Goal: Task Accomplishment & Management: Manage account settings

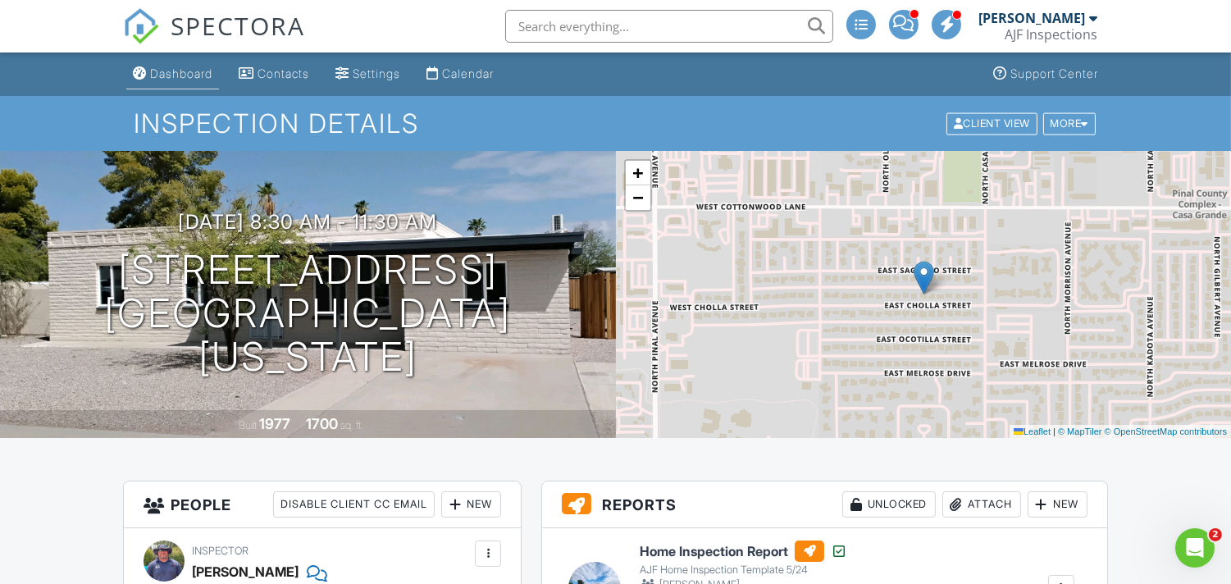
click at [176, 70] on div "Dashboard" at bounding box center [181, 73] width 62 height 14
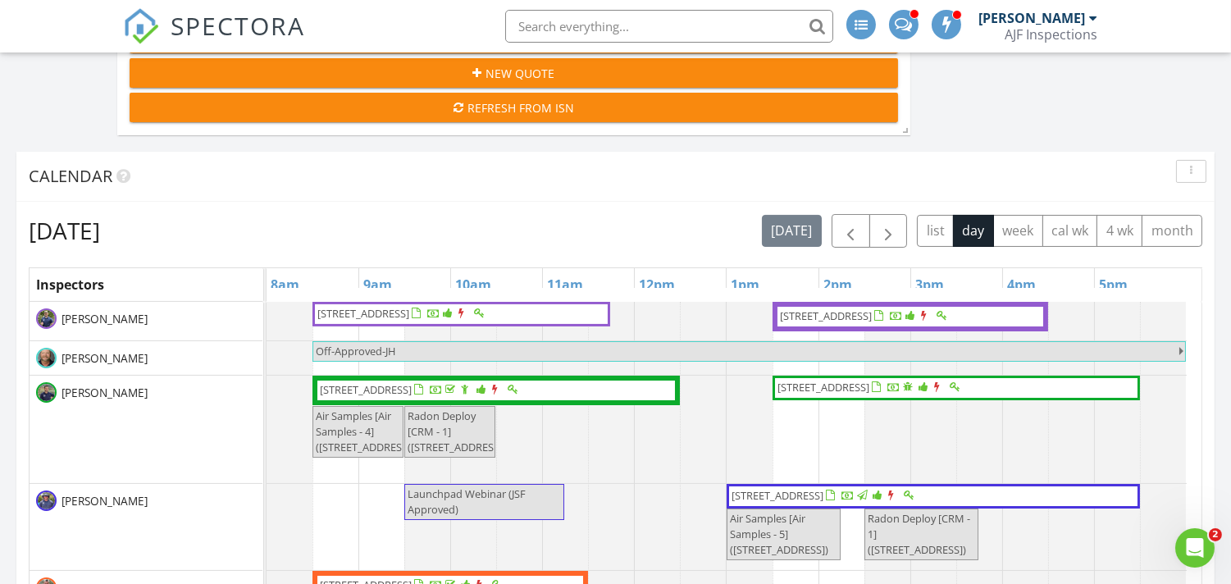
scroll to position [641, 0]
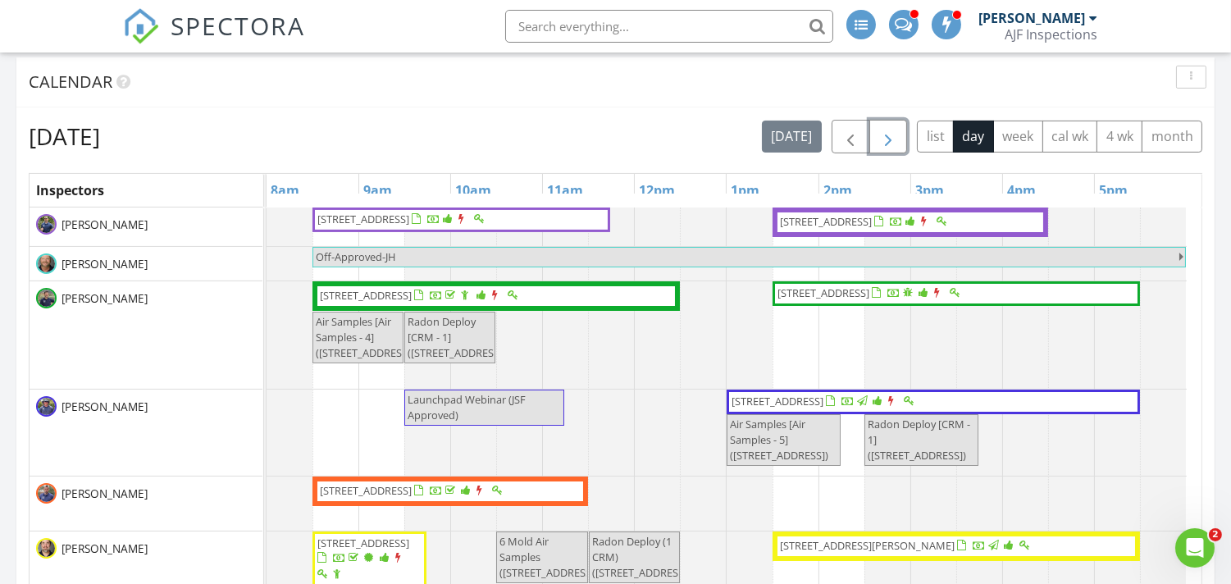
click at [882, 121] on button "button" at bounding box center [888, 137] width 39 height 34
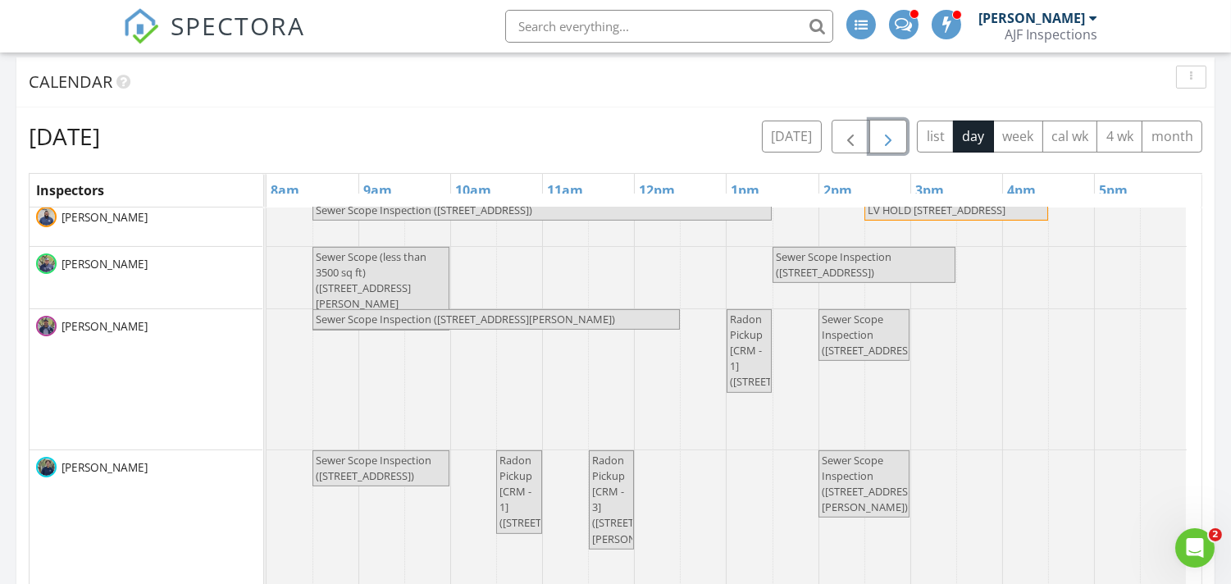
scroll to position [0, 0]
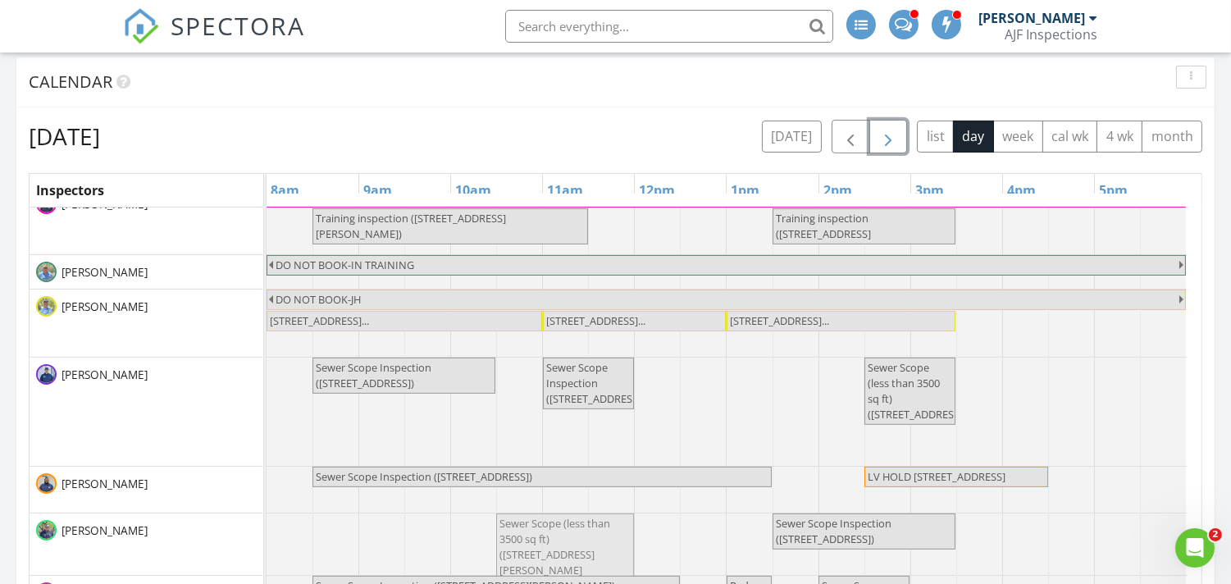
drag, startPoint x: 395, startPoint y: 544, endPoint x: 586, endPoint y: 534, distance: 191.4
click at [267, 534] on div "Sewer Scope (less than 3500 sq ft) (20453 W Daniel Pl , Buckeye) Sewer Scope In…" at bounding box center [267, 544] width 0 height 62
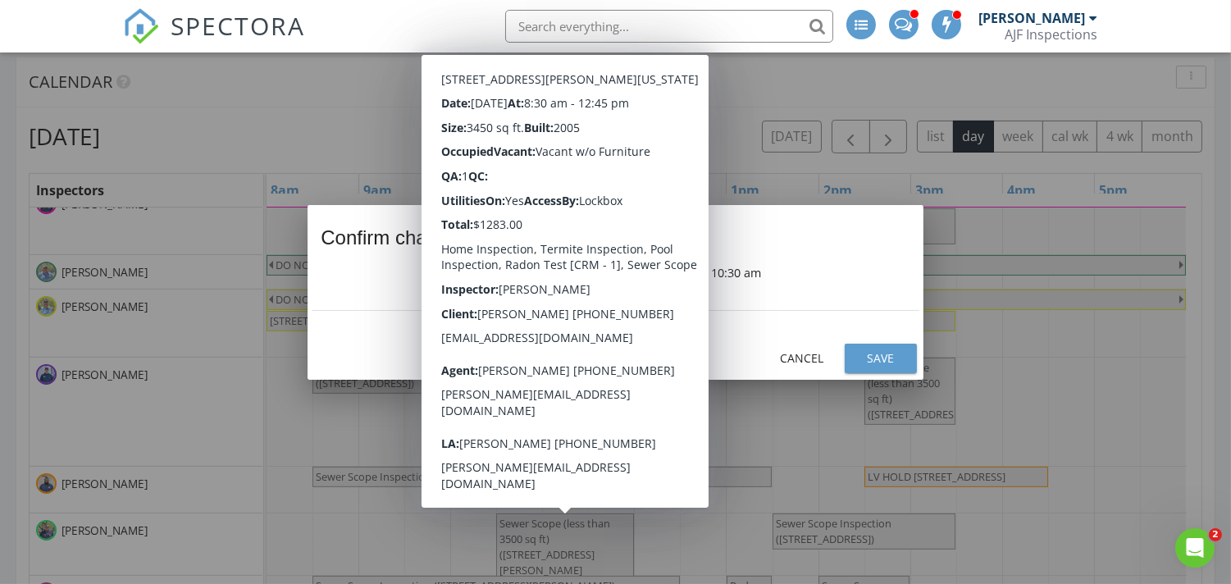
click at [880, 351] on div "Save" at bounding box center [881, 357] width 46 height 17
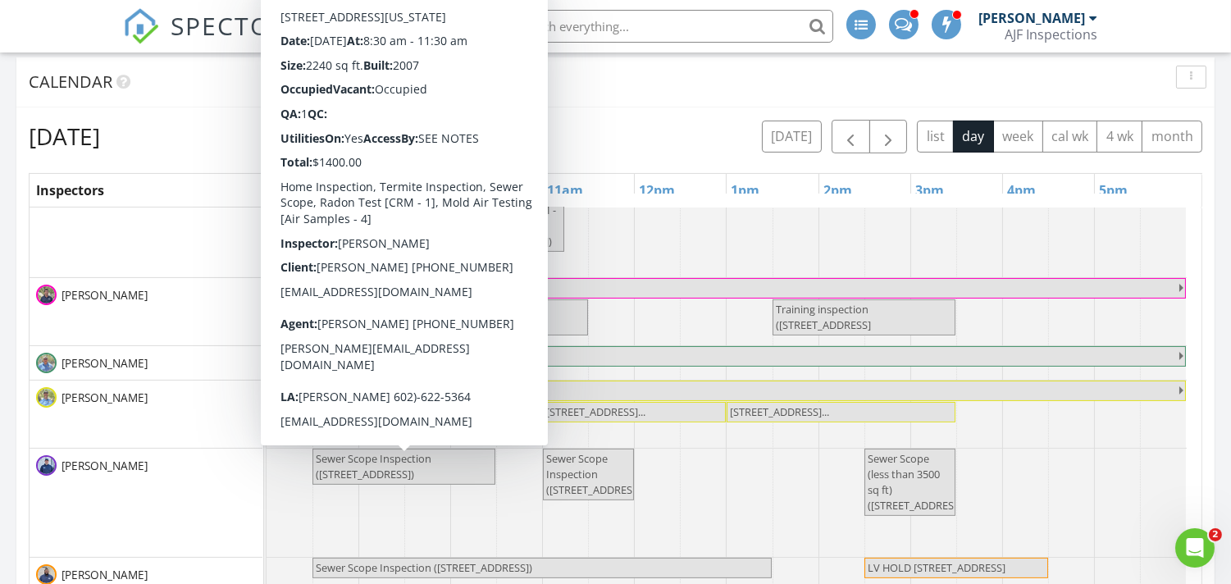
click at [451, 470] on span "Sewer Scope Inspection (17665 N 93rd Way , Scottsdale)" at bounding box center [404, 466] width 180 height 31
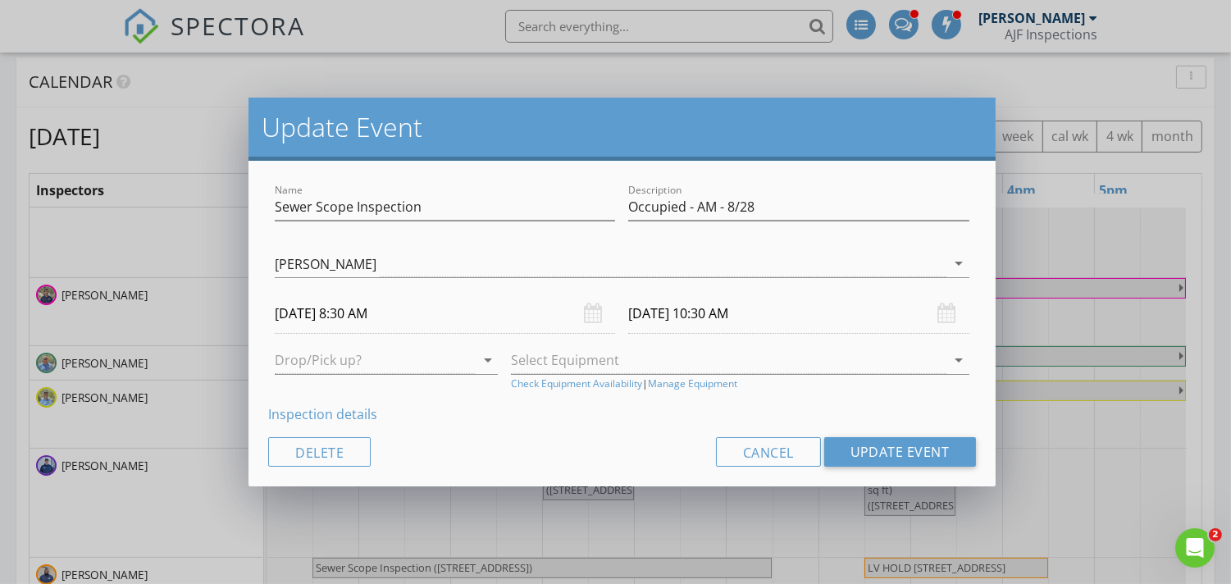
click at [710, 313] on input "08/28/2025 10:30 AM" at bounding box center [798, 314] width 340 height 40
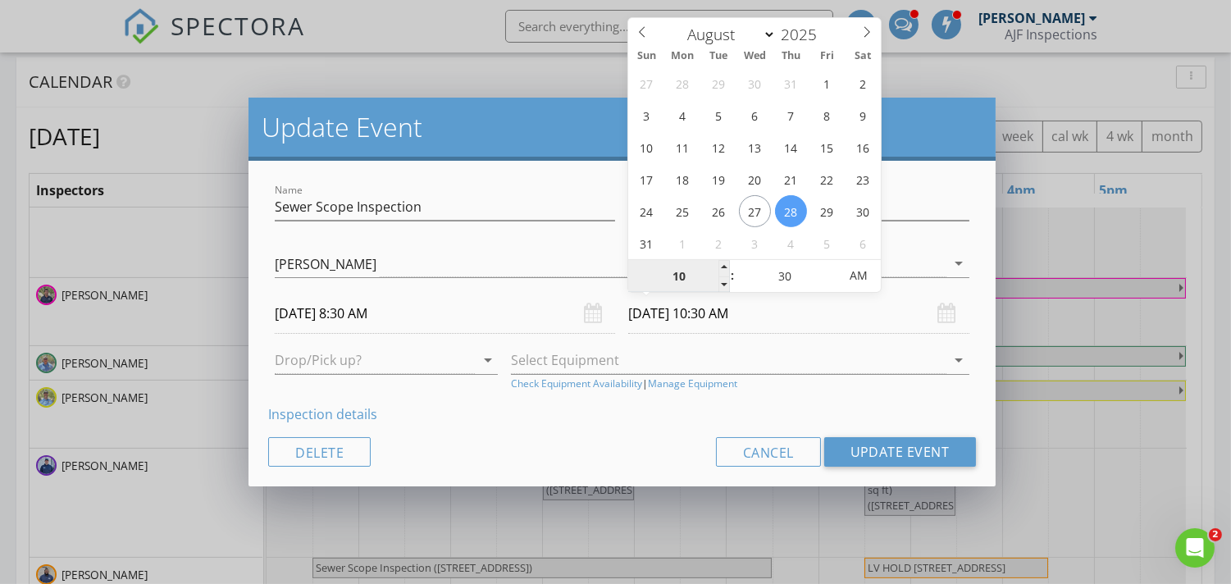
click at [683, 281] on input "10" at bounding box center [678, 276] width 101 height 33
type input "09"
click at [863, 274] on span "AM" at bounding box center [858, 275] width 45 height 33
type input "08/28/2025 9:30 AM"
click at [863, 274] on span "AM" at bounding box center [858, 275] width 45 height 33
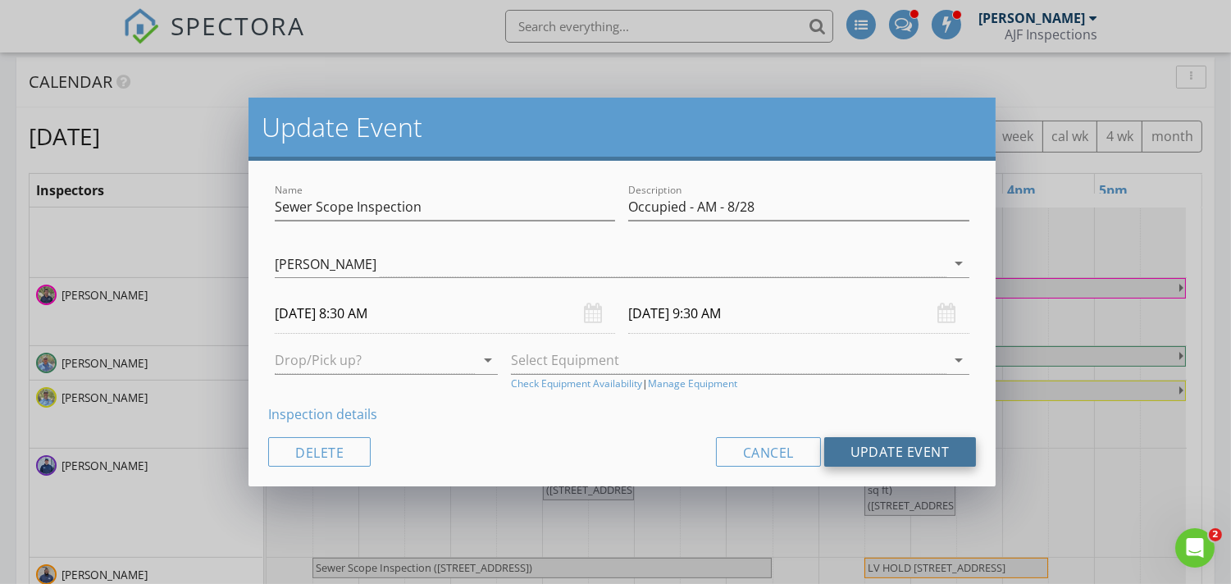
click at [911, 445] on button "Update Event" at bounding box center [900, 452] width 152 height 30
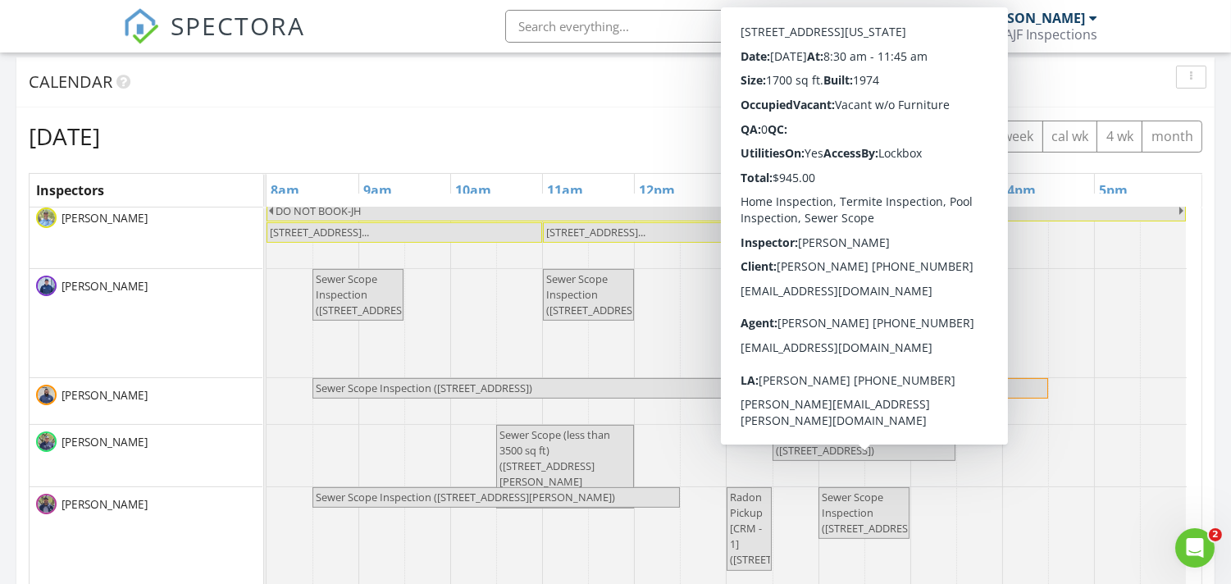
scroll to position [1447, 0]
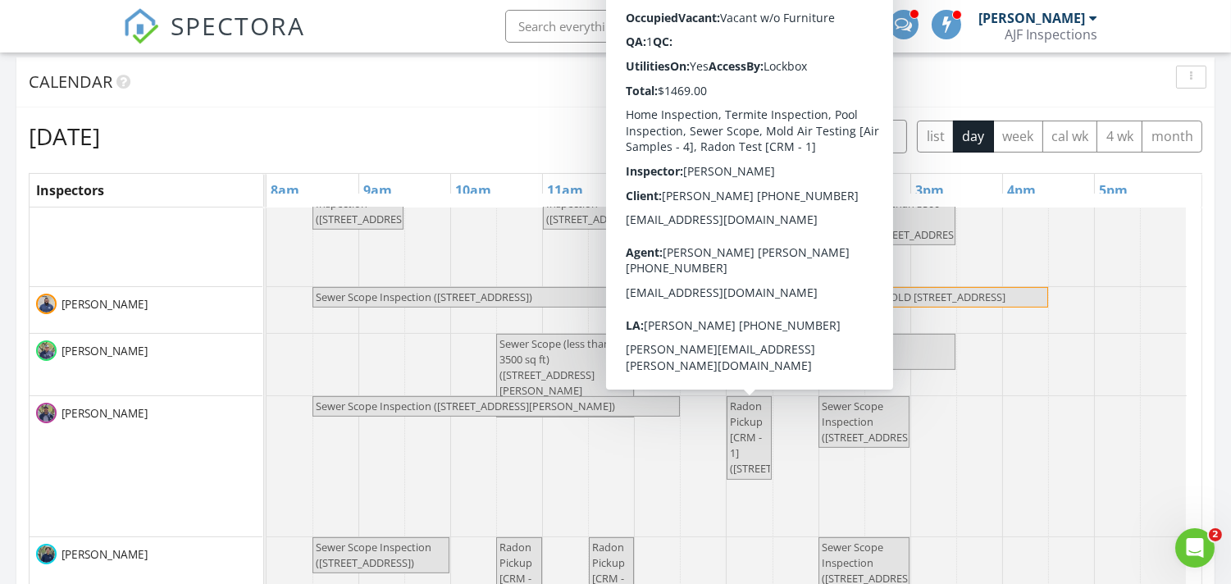
click at [753, 477] on span "Radon Pickup [CRM - 1] ([STREET_ADDRESS])" at bounding box center [749, 438] width 42 height 79
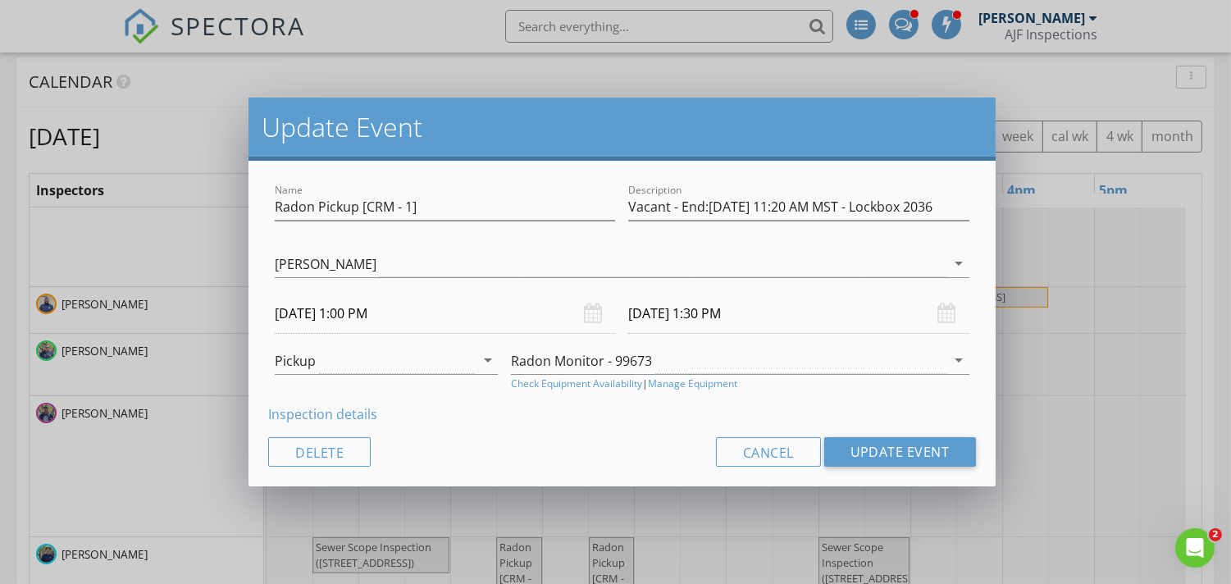
click at [1095, 412] on div "Update Event Name Radon Pickup [CRM - 1] Description Vacant - End:08/28/25 11:2…" at bounding box center [615, 292] width 1231 height 584
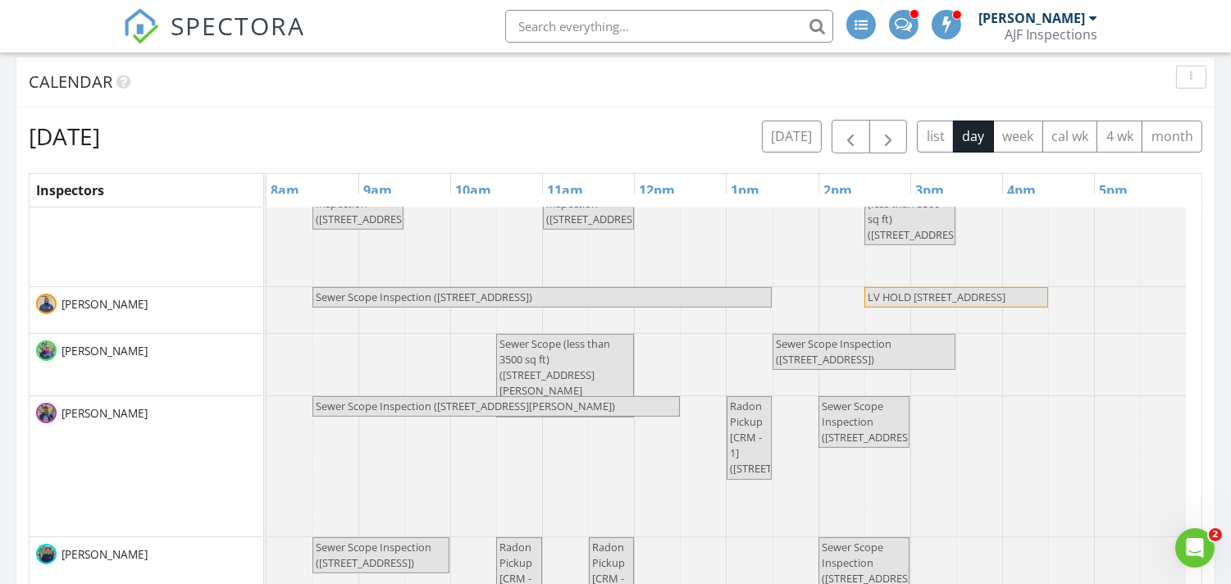
click at [741, 477] on span "Radon Pickup [CRM - 1] ([STREET_ADDRESS])" at bounding box center [779, 438] width 98 height 78
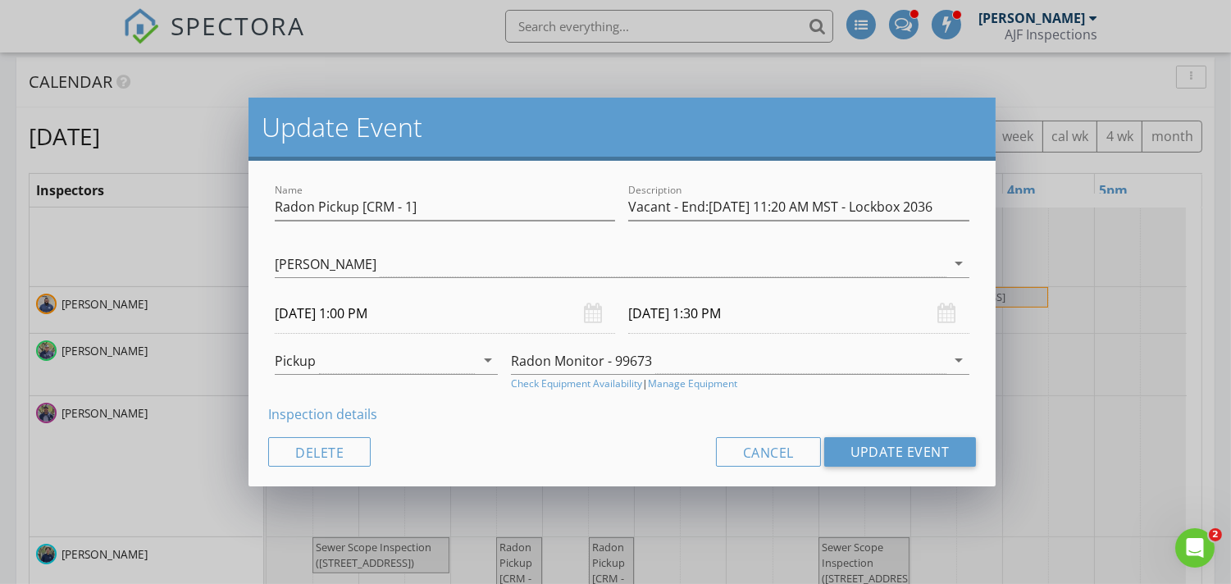
click at [336, 414] on link "Inspection details" at bounding box center [322, 414] width 109 height 18
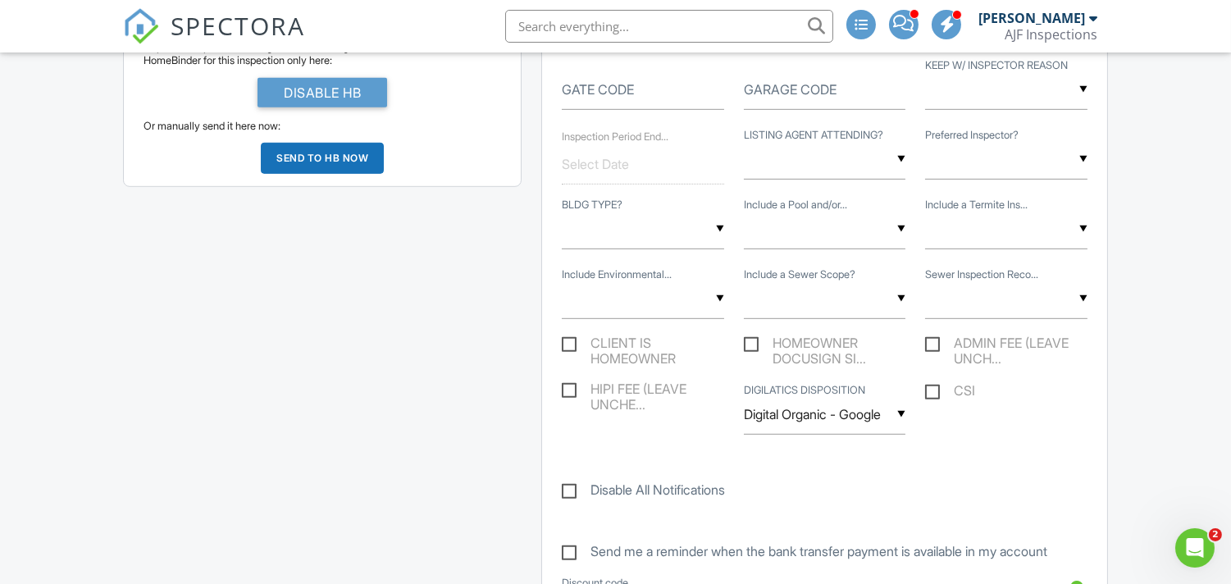
scroll to position [1549, 0]
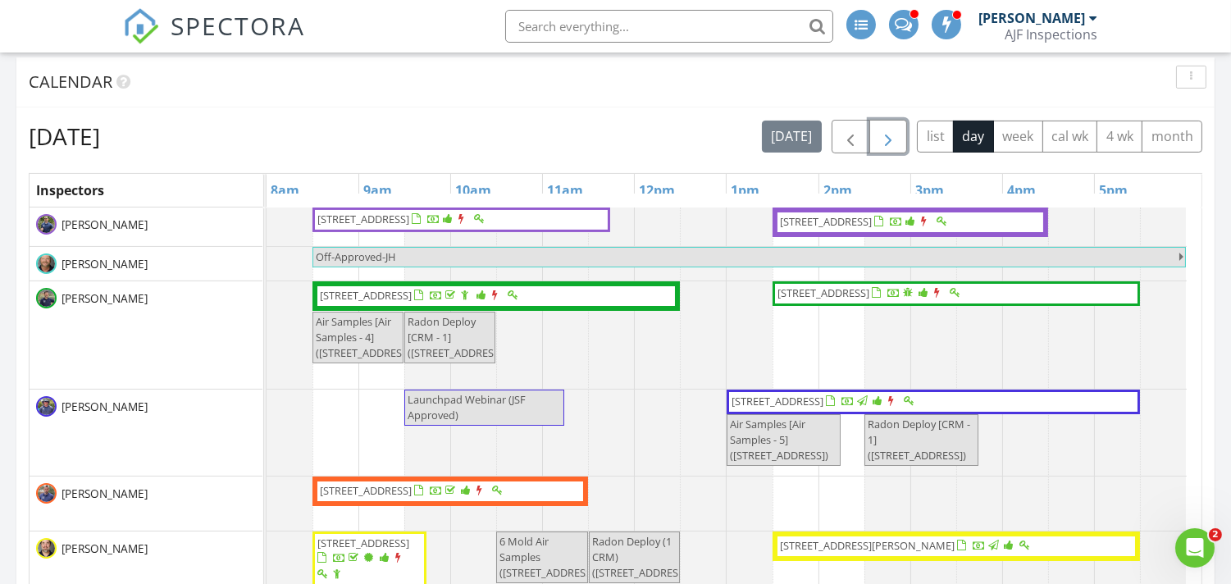
click at [882, 138] on span "button" at bounding box center [889, 137] width 20 height 20
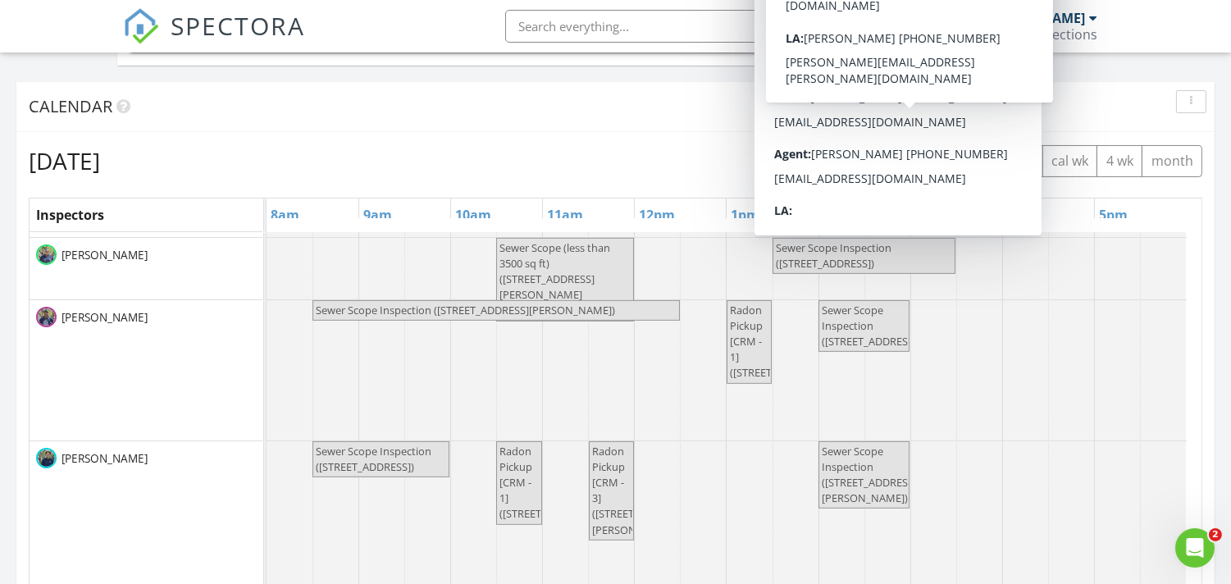
scroll to position [1538, 0]
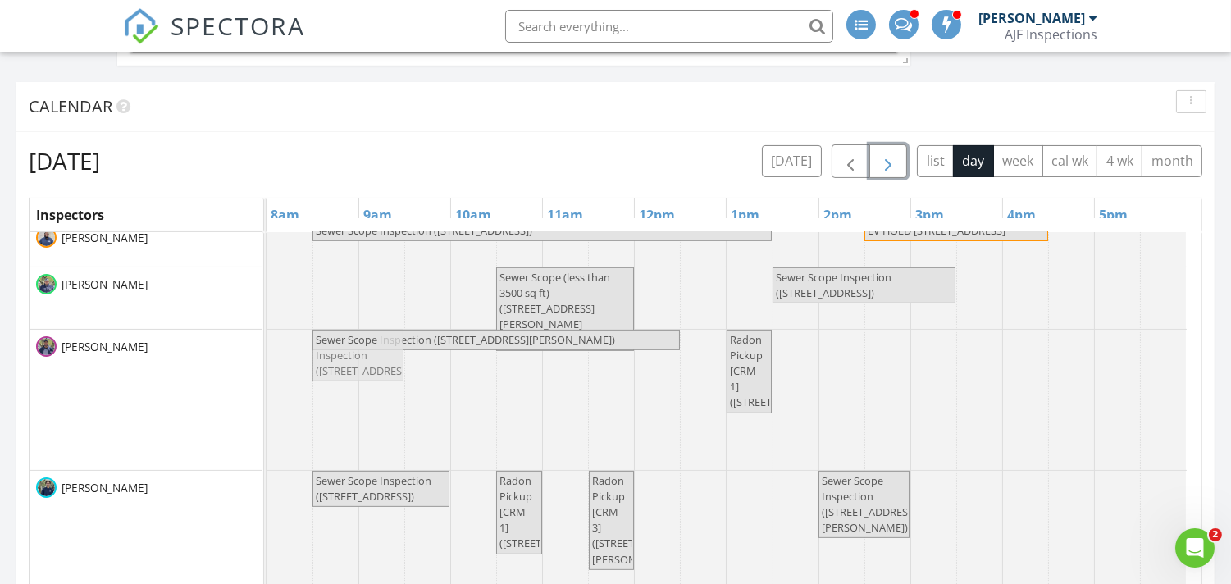
drag, startPoint x: 874, startPoint y: 372, endPoint x: 362, endPoint y: 399, distance: 513.4
click at [267, 399] on div "Sewer Scope Inspection (7818 N Sherri Ln , Paradise Valley) Radon Pickup [CRM -…" at bounding box center [267, 400] width 0 height 140
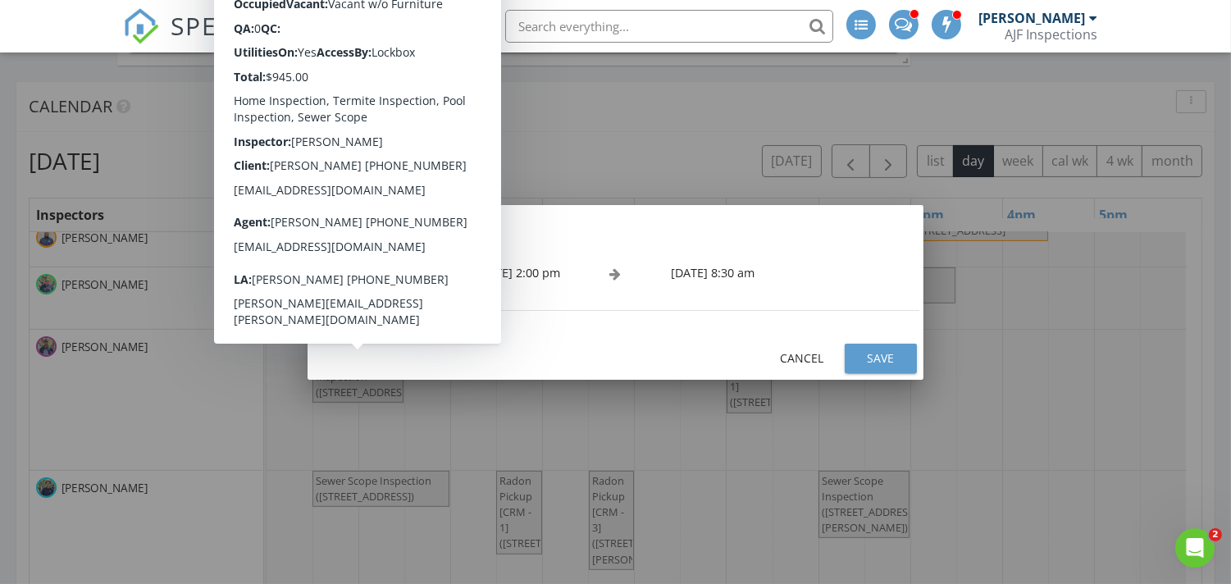
click at [878, 349] on div "Save" at bounding box center [881, 357] width 46 height 17
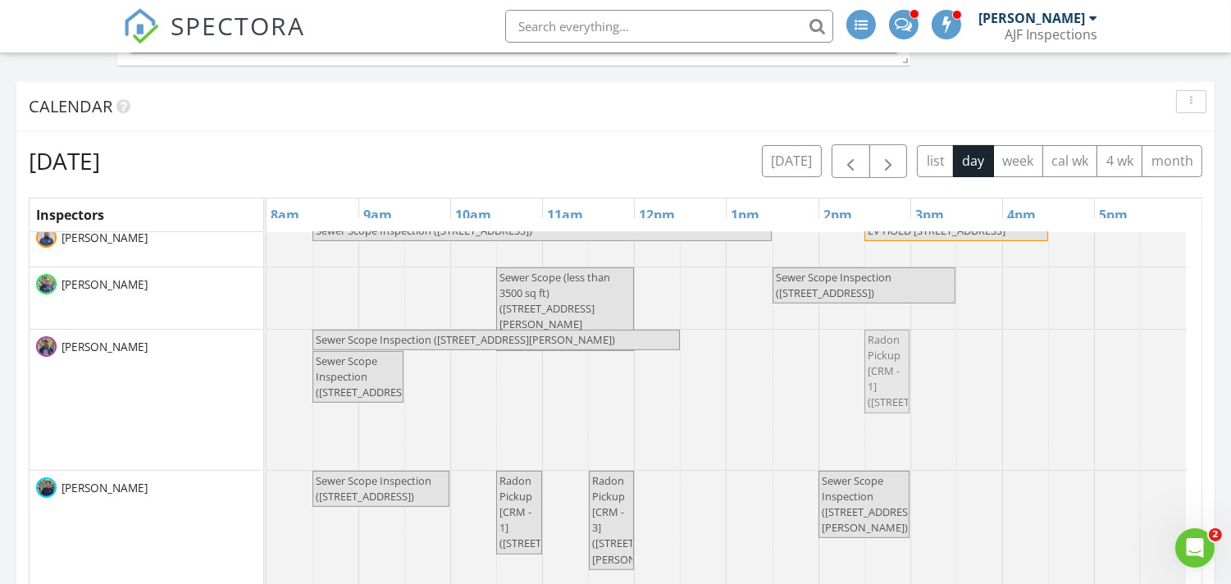
drag, startPoint x: 718, startPoint y: 363, endPoint x: 904, endPoint y: 372, distance: 186.4
click at [267, 372] on div "Sewer Scope Inspection (7818 N Sherri Ln , Paradise Valley) Radon Pickup [CRM -…" at bounding box center [267, 400] width 0 height 140
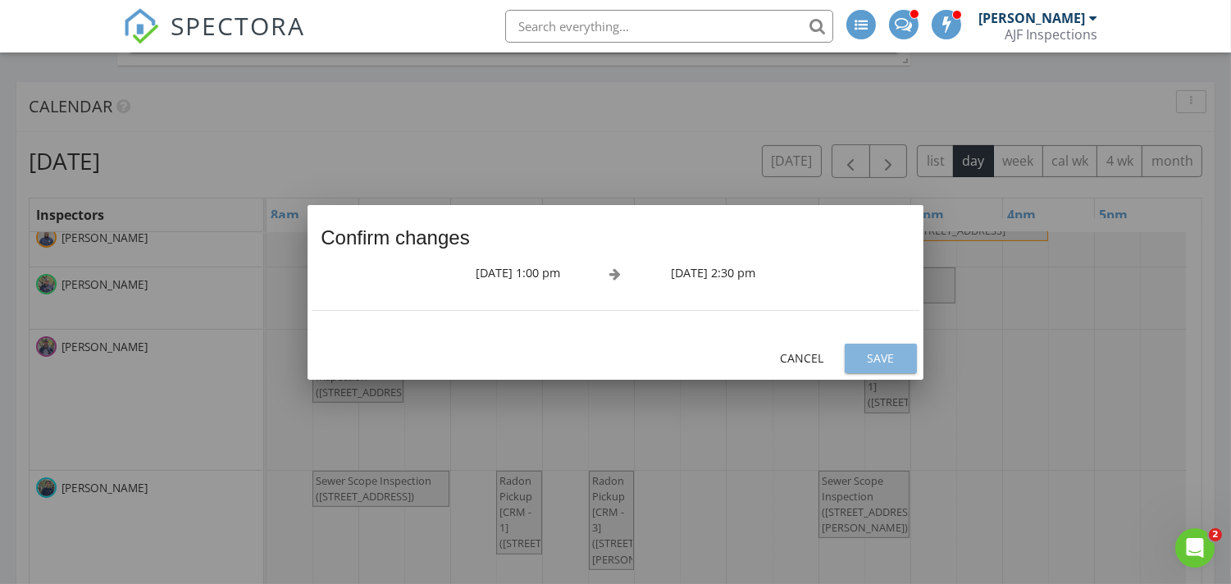
click at [884, 356] on div "Save" at bounding box center [881, 357] width 46 height 17
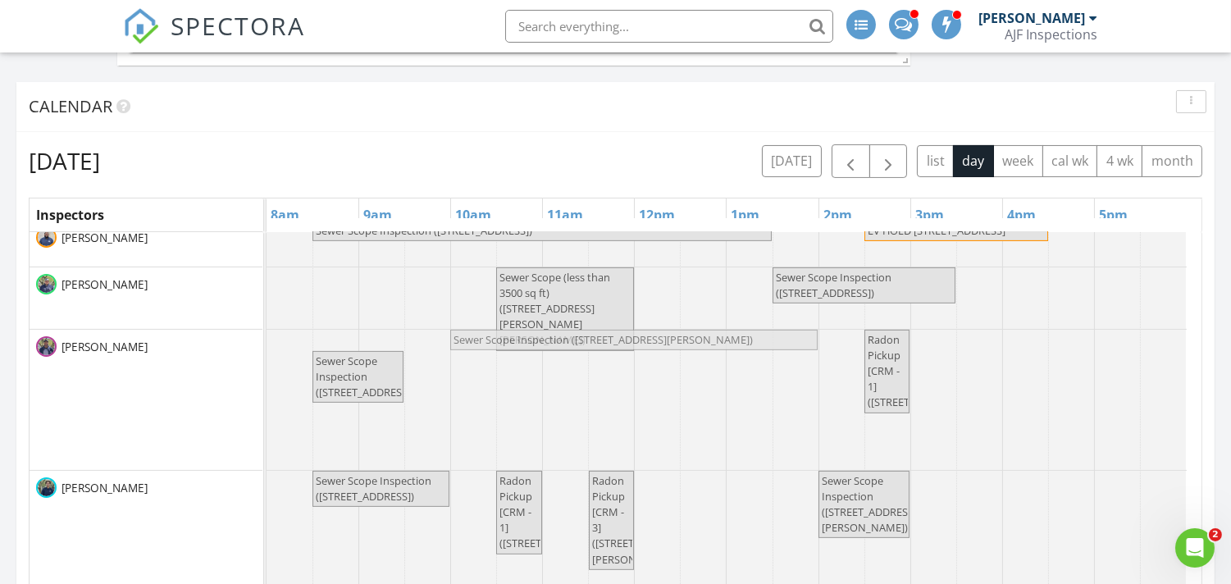
drag, startPoint x: 479, startPoint y: 336, endPoint x: 608, endPoint y: 355, distance: 130.2
click at [608, 355] on div "Sewer Scope Inspection (7818 N Sherri Ln , Paradise Valley) Radon Pickup [CRM -…" at bounding box center [727, 400] width 920 height 140
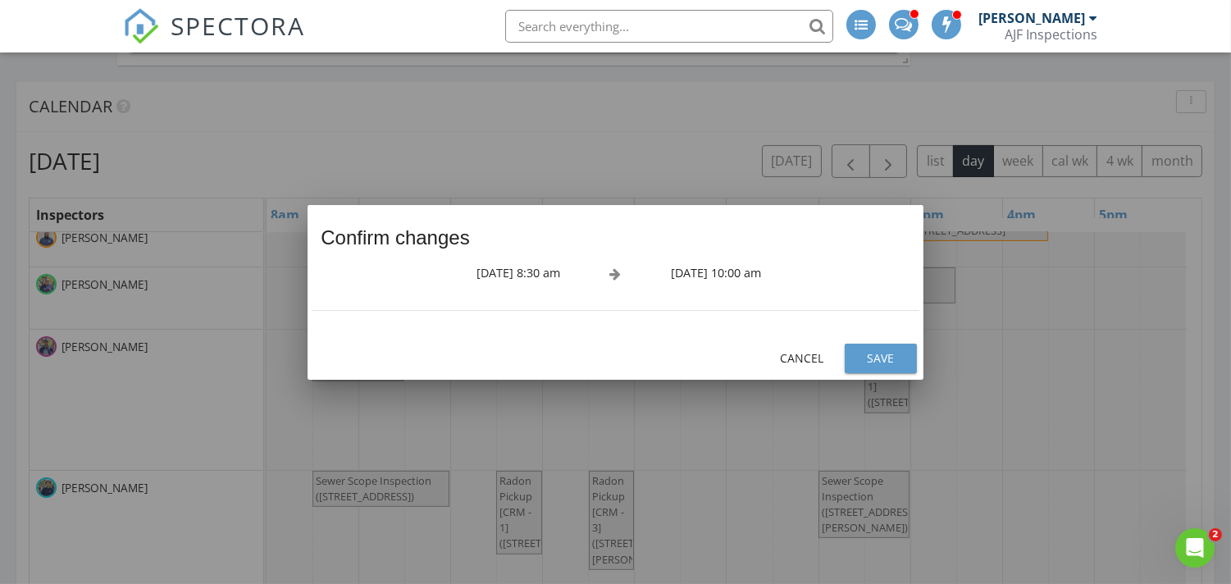
click at [872, 353] on div "Save" at bounding box center [881, 357] width 46 height 17
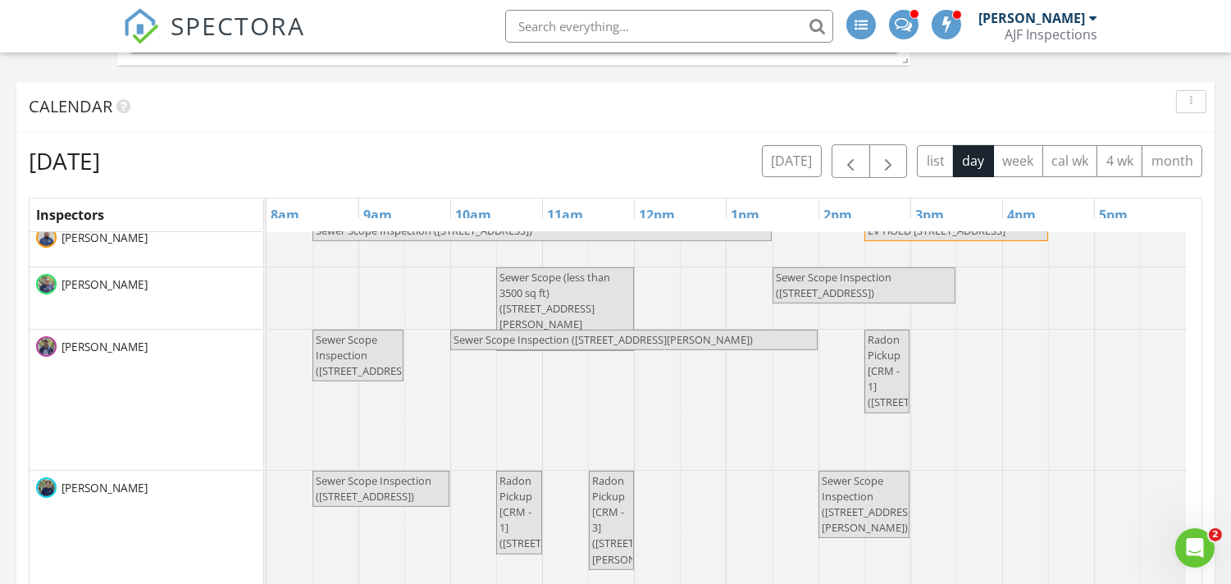
click at [267, 369] on div at bounding box center [267, 400] width 0 height 140
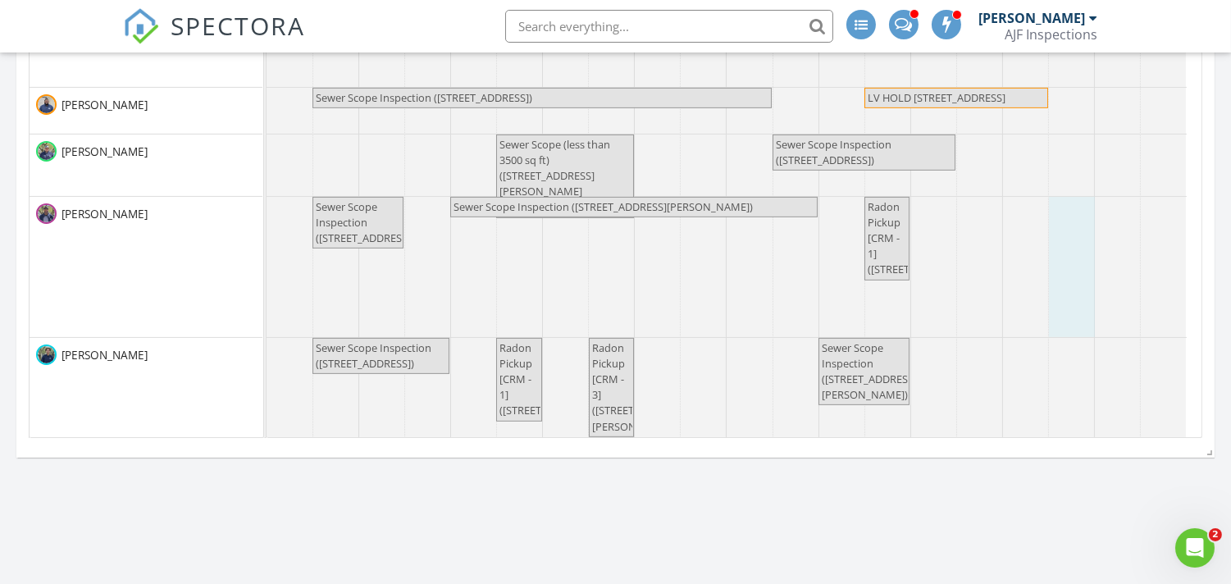
scroll to position [1447, 0]
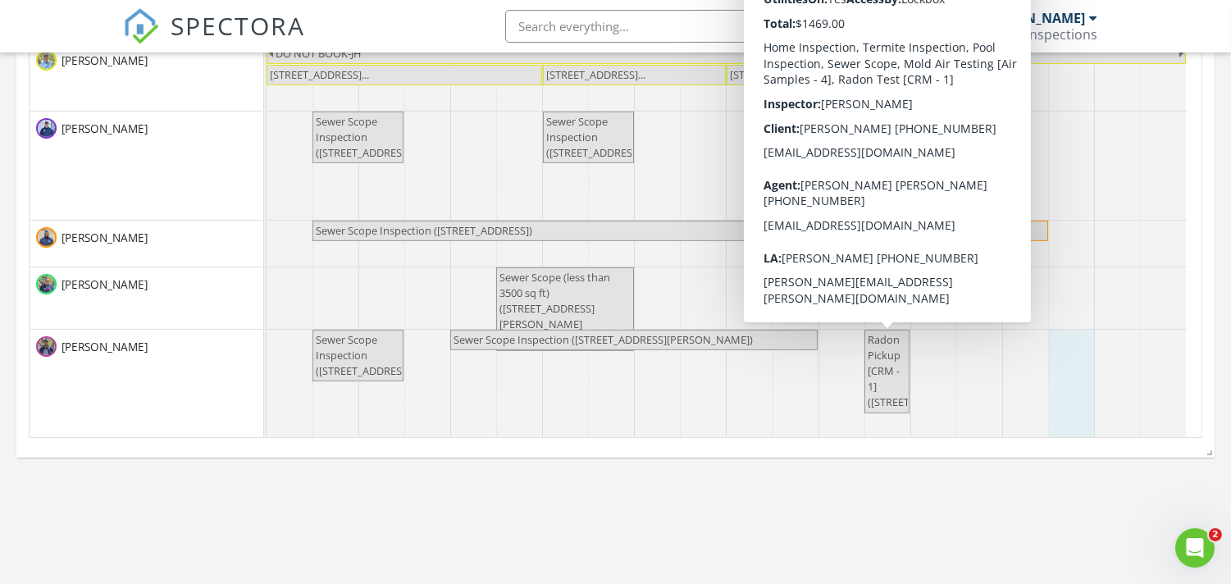
click at [890, 373] on span "Radon Pickup [CRM - 1] ([STREET_ADDRESS])" at bounding box center [917, 371] width 98 height 78
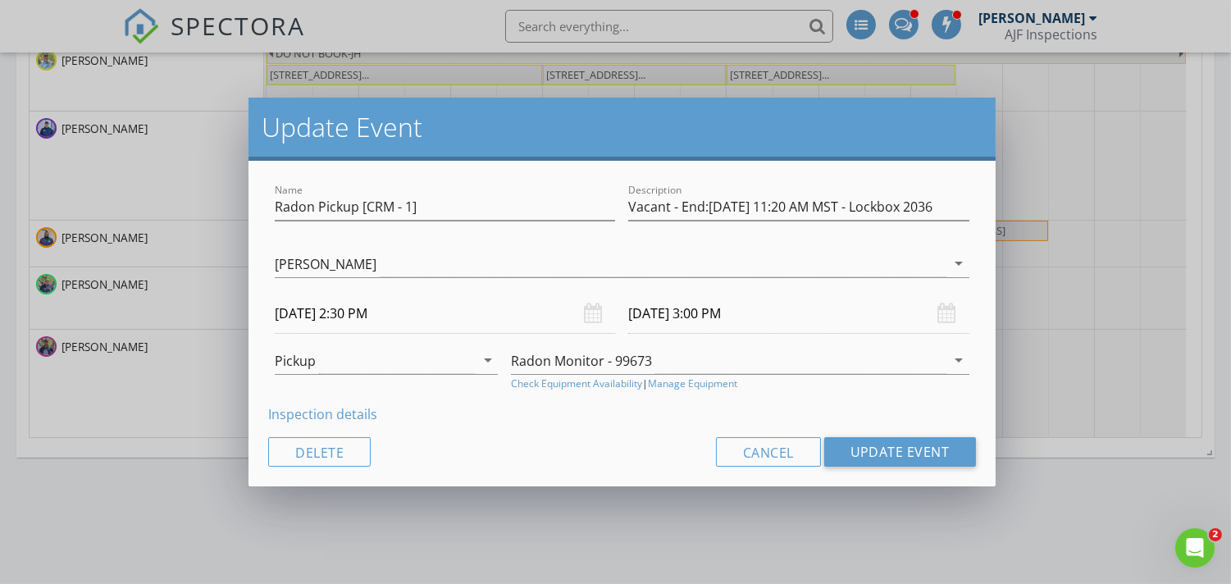
click at [1070, 333] on div "Update Event Name Radon Pickup [CRM - 1] Description Vacant - End:08/28/25 11:2…" at bounding box center [615, 292] width 1231 height 584
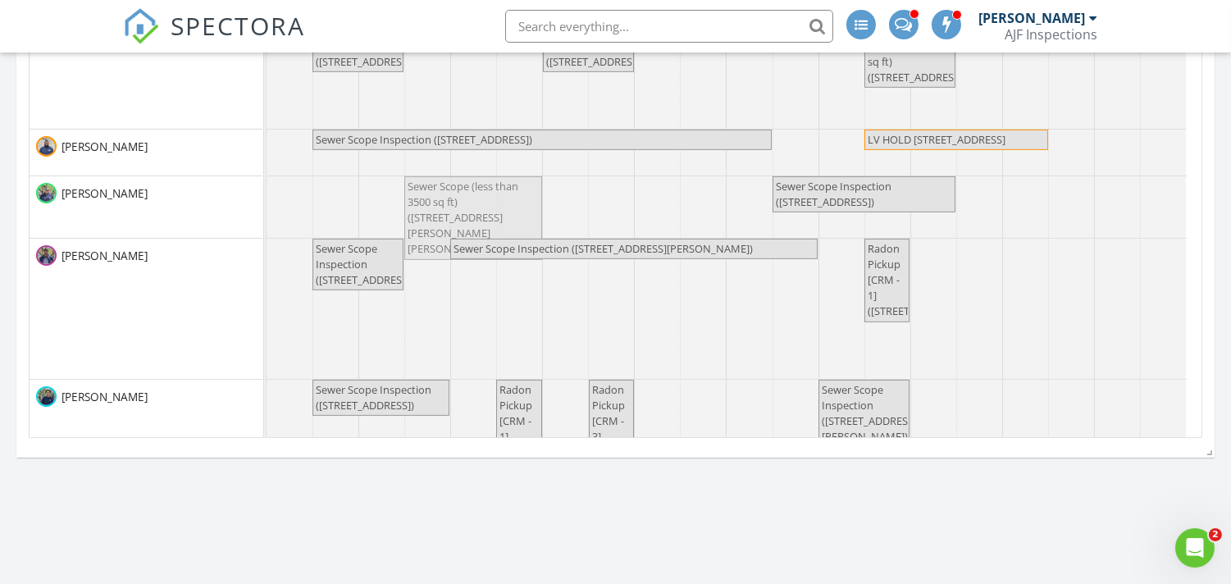
drag, startPoint x: 564, startPoint y: 239, endPoint x: 471, endPoint y: 209, distance: 98.1
click at [267, 209] on div "Sewer Scope (less than 3500 sq ft) (20453 W Daniel Pl , Buckeye) Sewer Scope In…" at bounding box center [267, 207] width 0 height 62
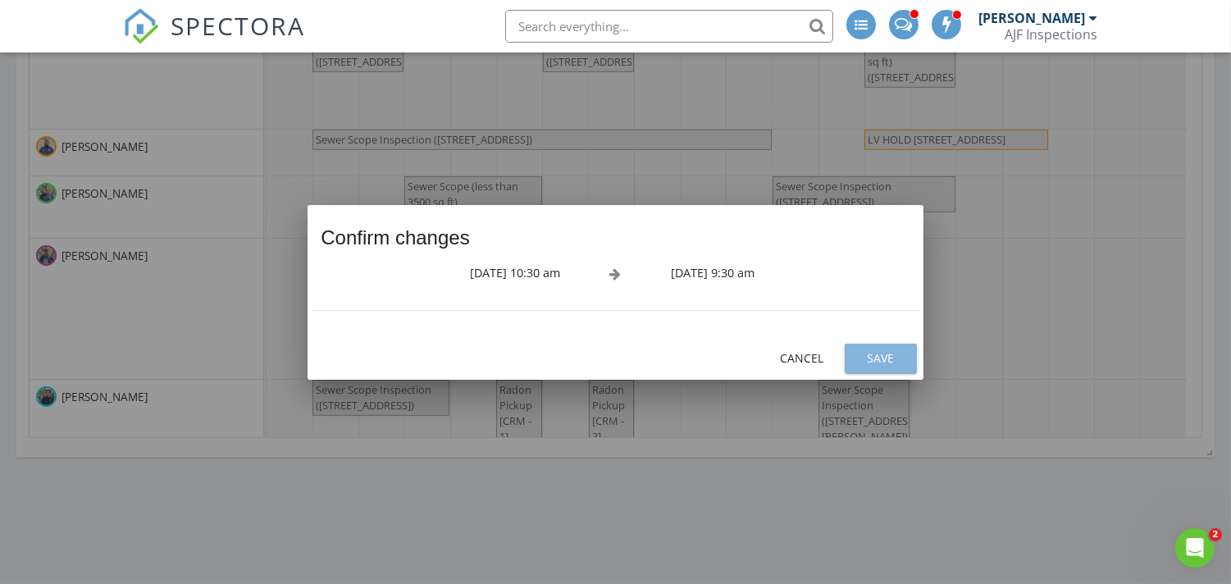
click at [872, 354] on div "Save" at bounding box center [881, 357] width 46 height 17
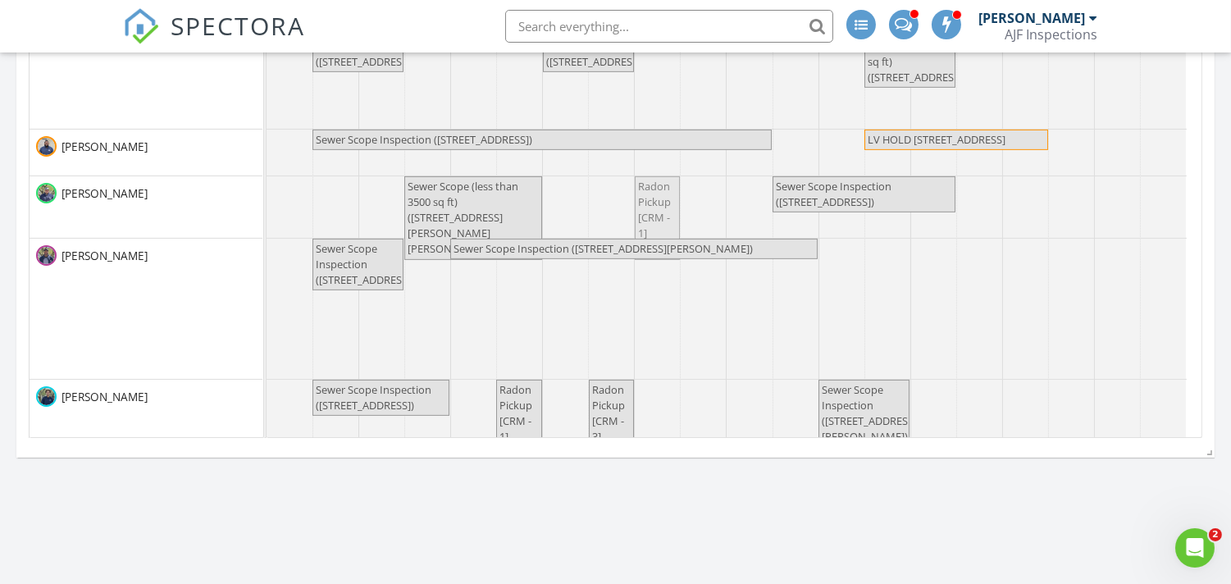
drag, startPoint x: 879, startPoint y: 317, endPoint x: 673, endPoint y: 197, distance: 238.9
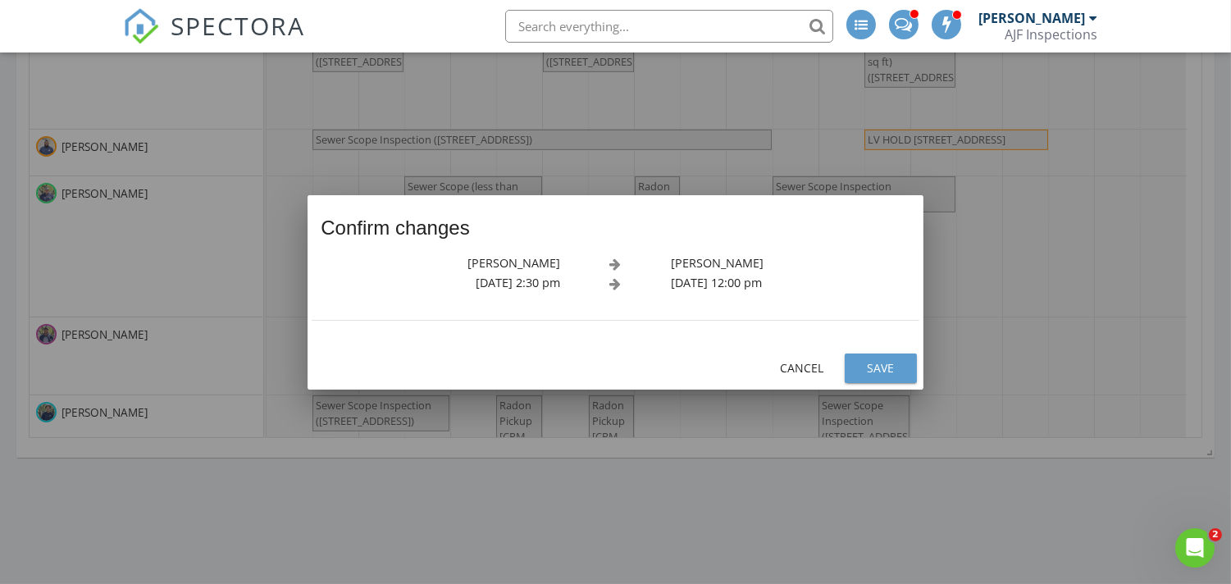
click at [888, 370] on div "Save" at bounding box center [881, 367] width 46 height 17
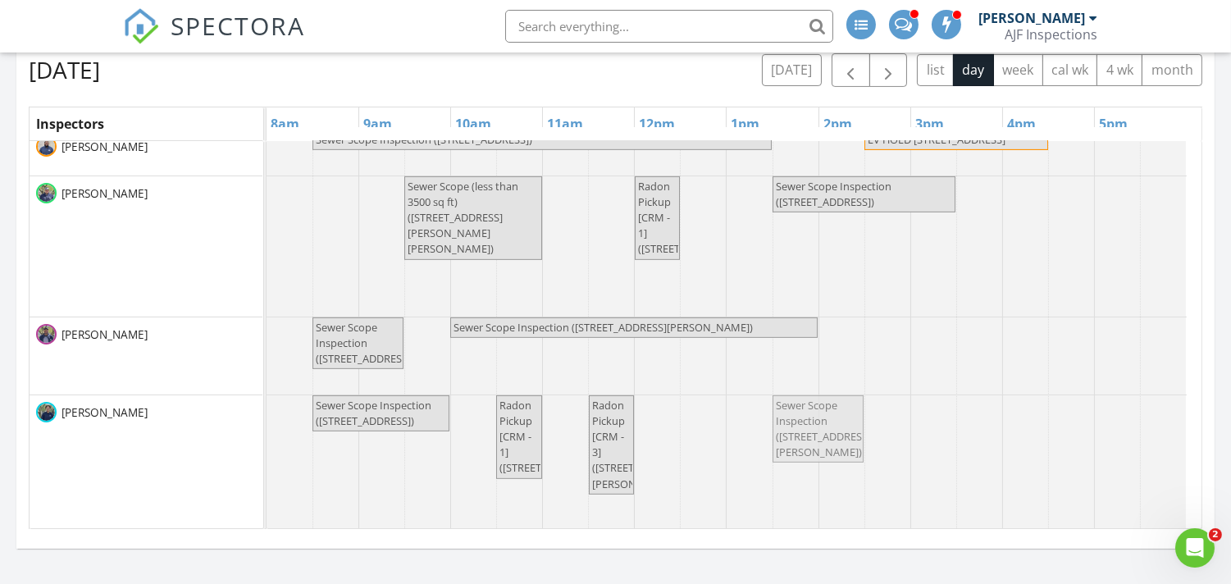
drag, startPoint x: 868, startPoint y: 454, endPoint x: 831, endPoint y: 459, distance: 37.2
click at [267, 459] on div "Sewer Scope Inspection (28423 N 139th St , Scottsdale) Radon Pickup [CRM - 1] (…" at bounding box center [267, 473] width 0 height 156
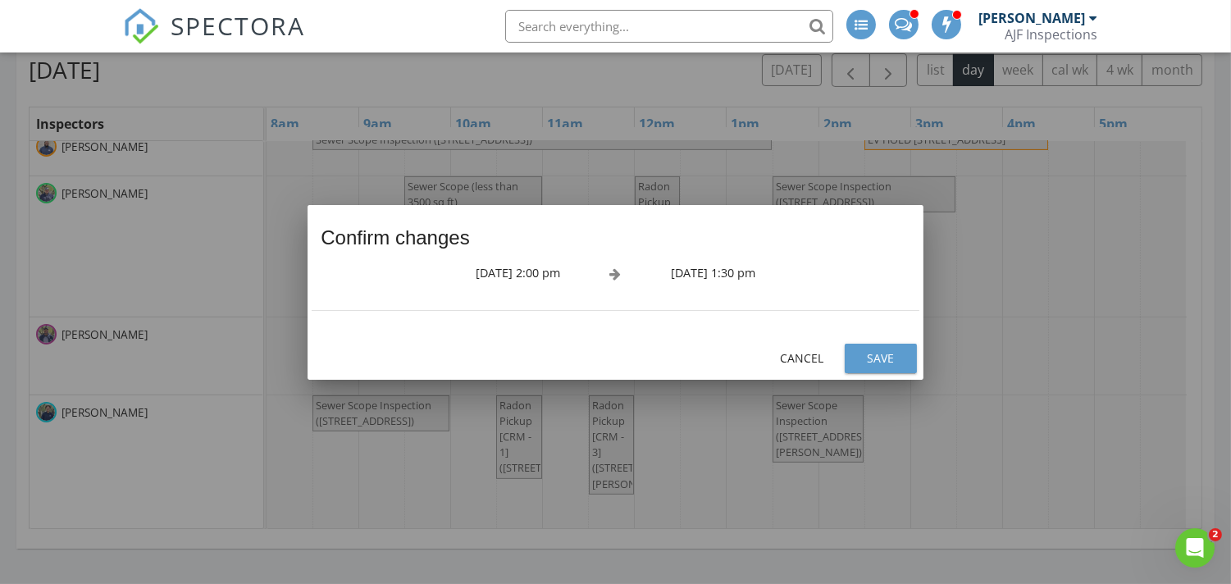
click at [897, 358] on div "Save" at bounding box center [881, 357] width 46 height 17
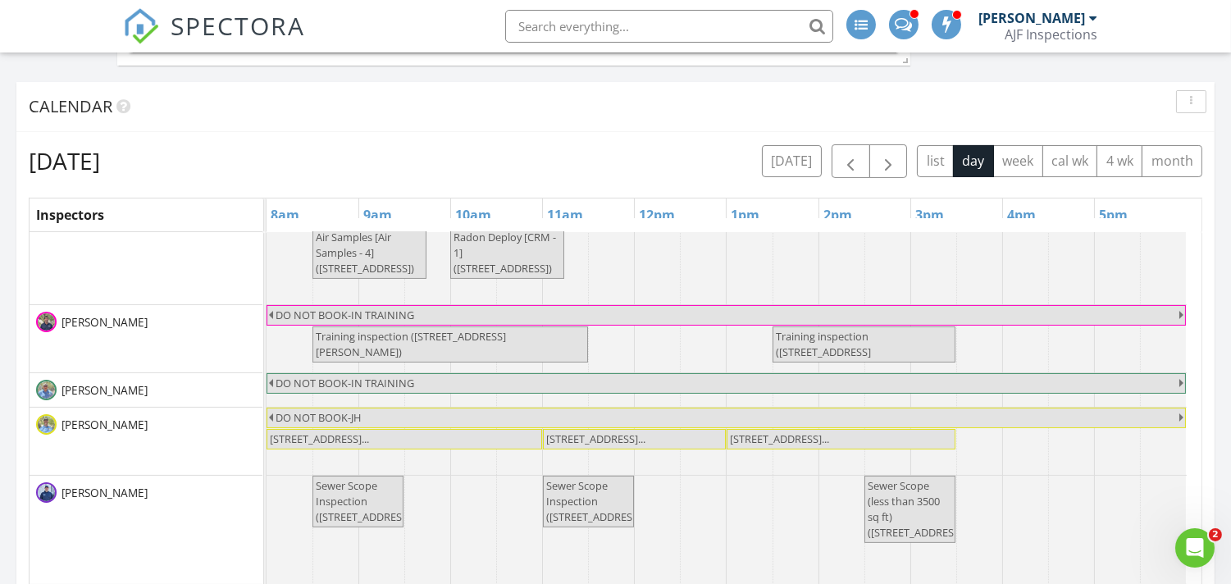
scroll to position [1265, 0]
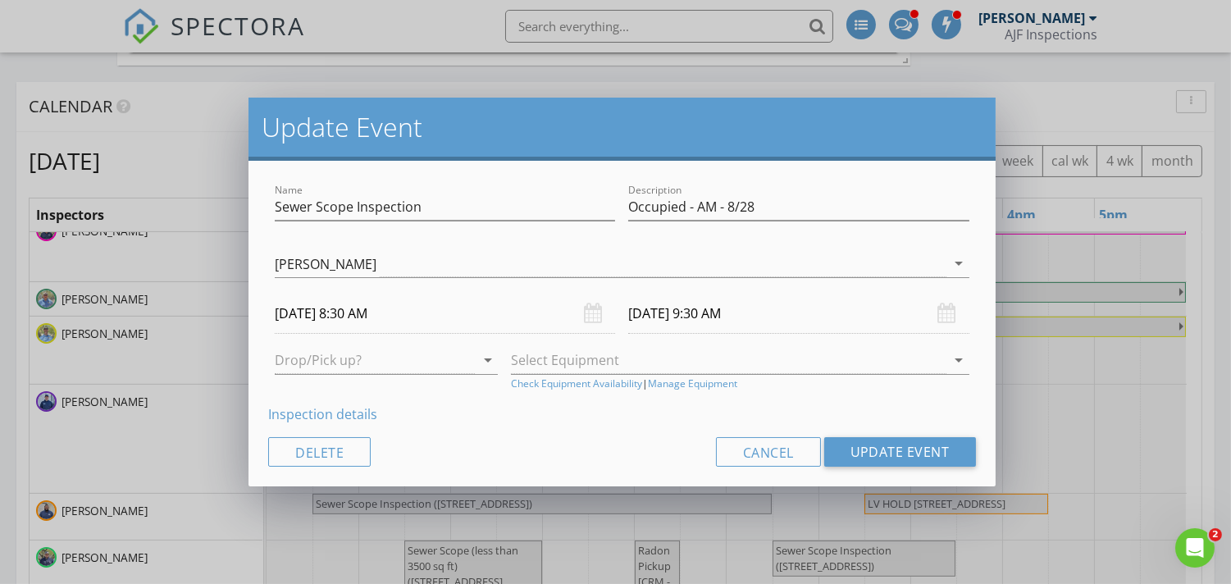
click at [345, 413] on link "Inspection details" at bounding box center [322, 414] width 109 height 18
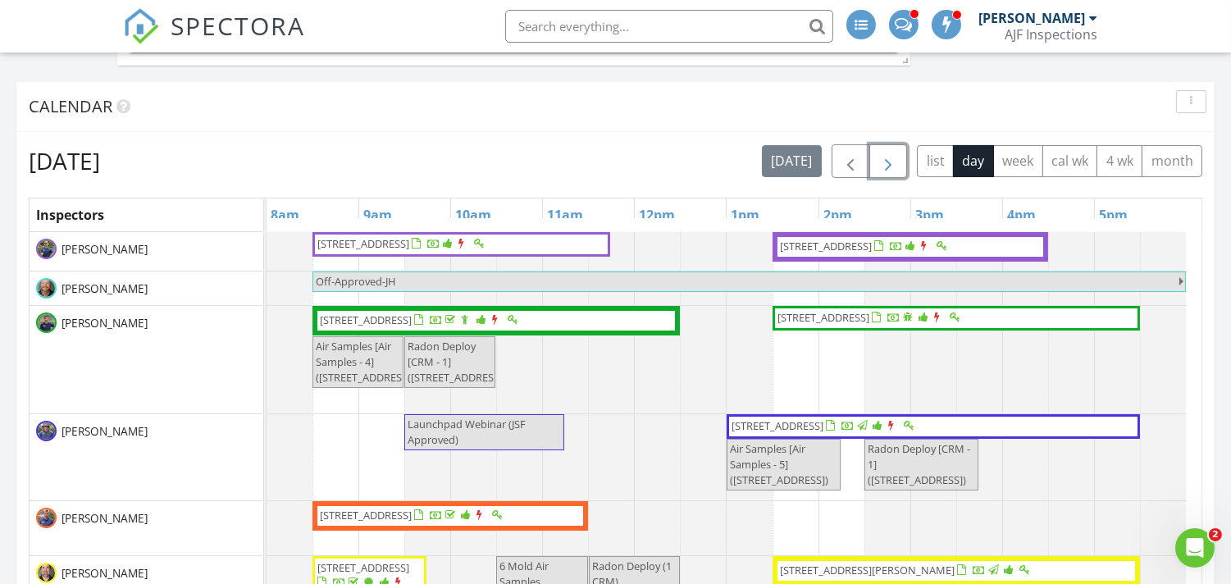
click at [882, 153] on span "button" at bounding box center [889, 162] width 20 height 20
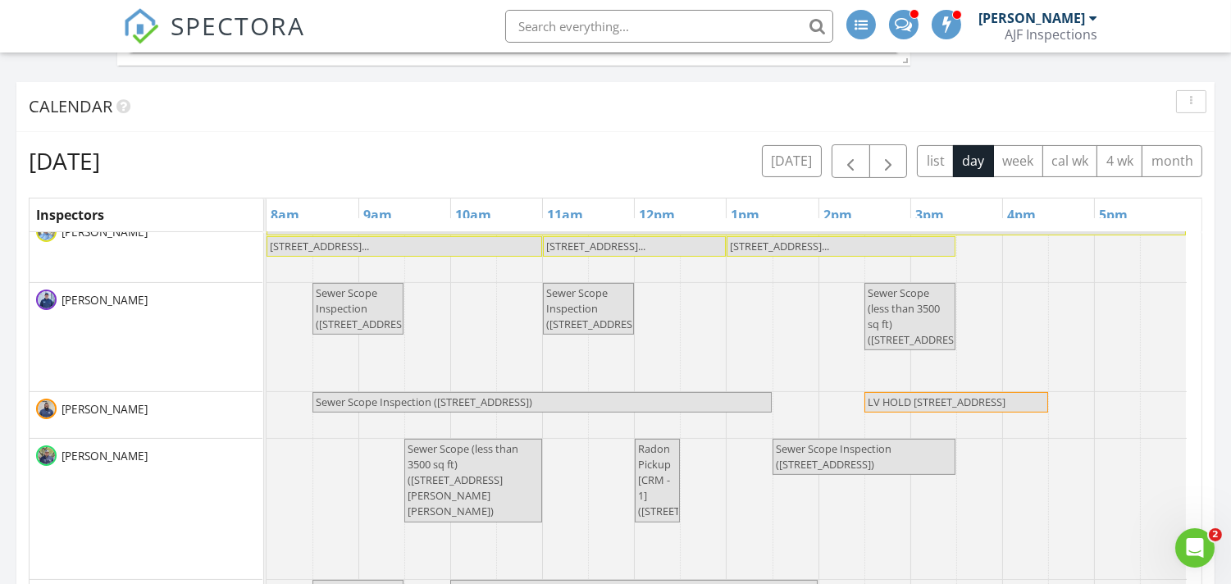
click at [528, 22] on input "text" at bounding box center [669, 26] width 328 height 33
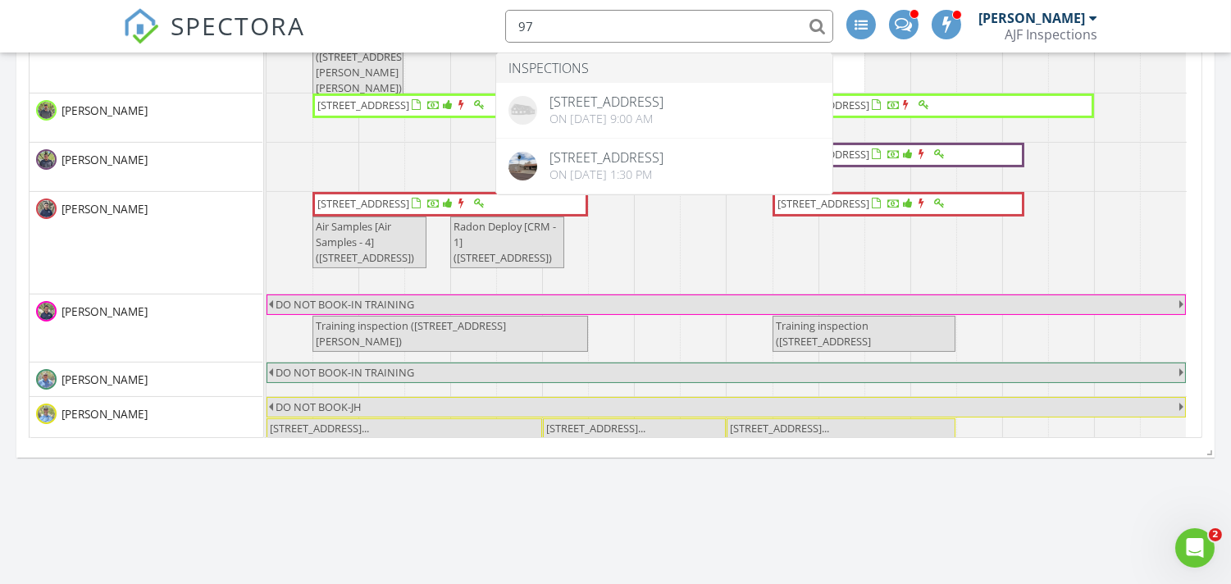
type input "9"
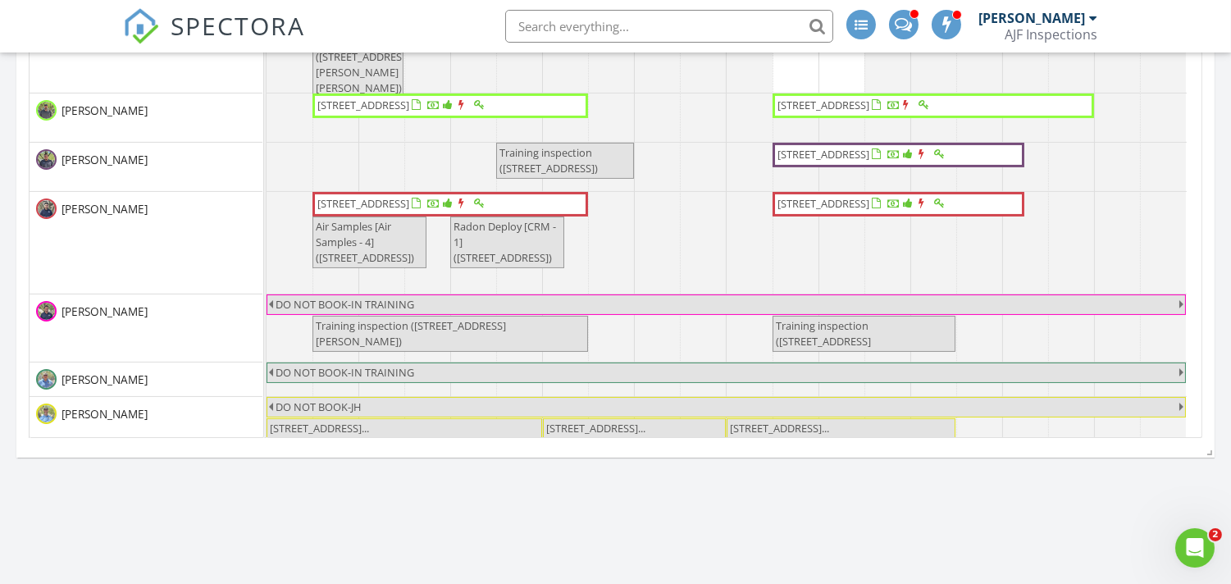
click at [1089, 16] on div at bounding box center [1093, 17] width 8 height 13
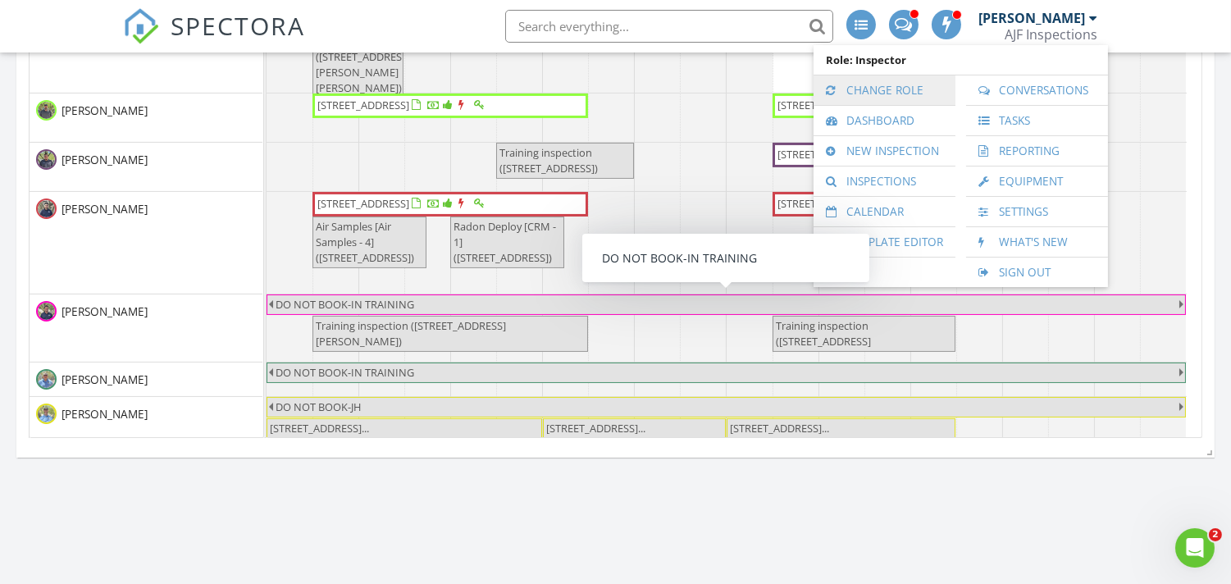
click at [888, 86] on link "Change Role" at bounding box center [885, 90] width 126 height 30
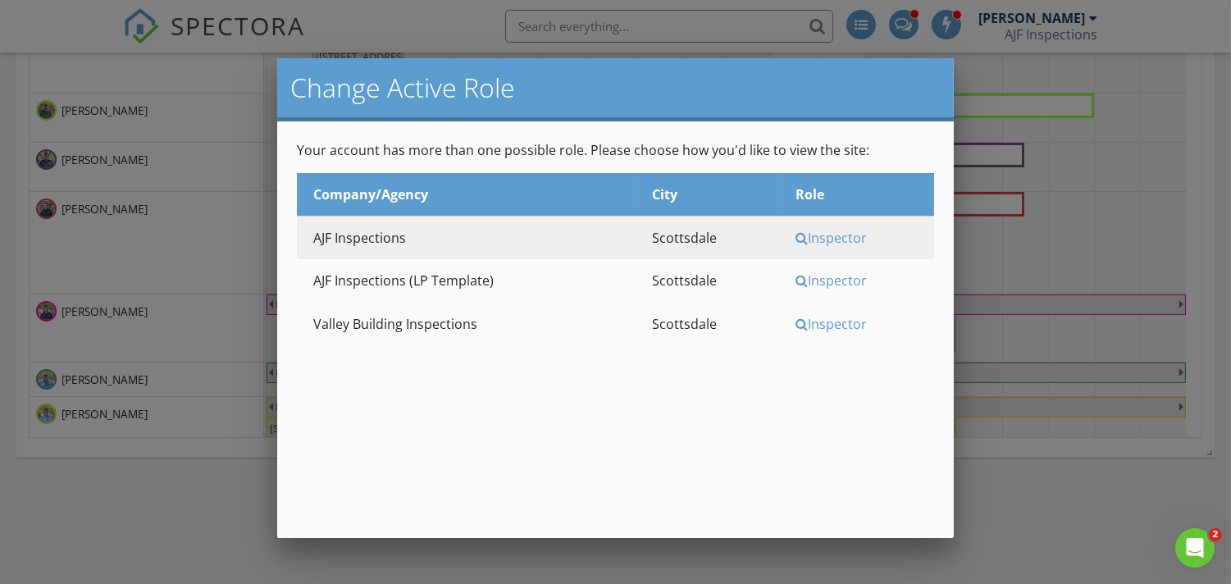
click at [828, 323] on div "Inspector" at bounding box center [863, 324] width 135 height 18
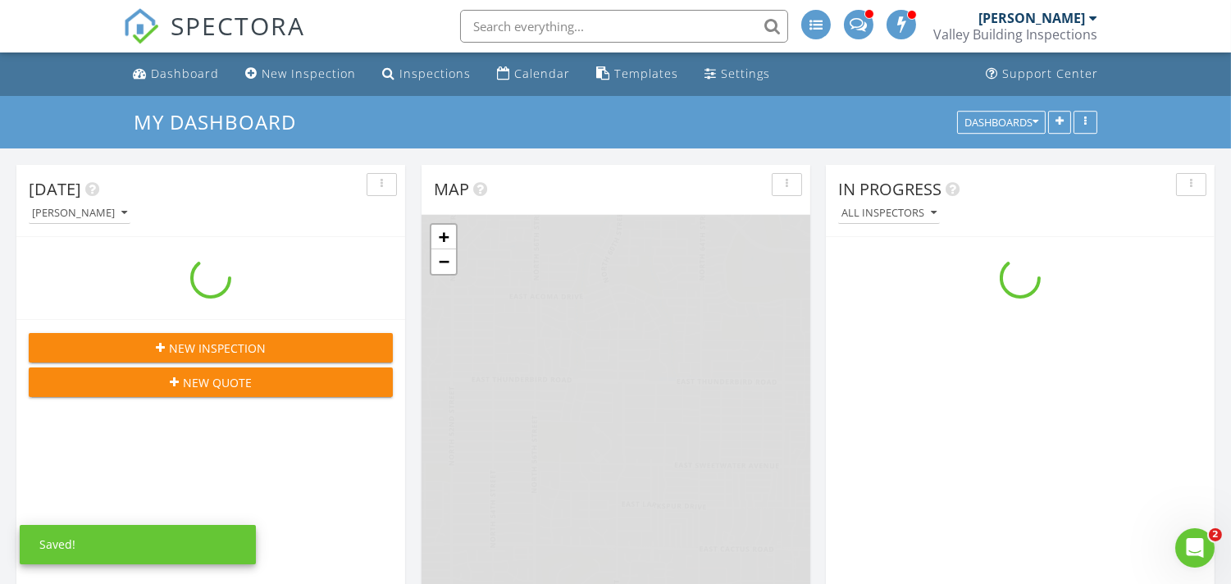
scroll to position [1522, 1260]
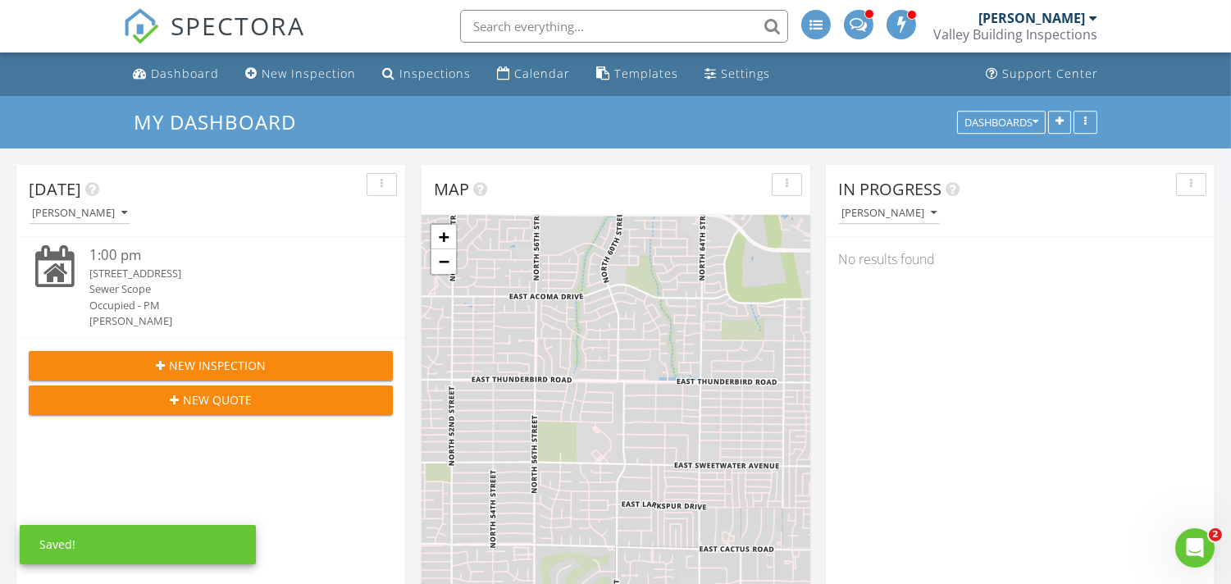
click at [543, 25] on input "text" at bounding box center [624, 26] width 328 height 33
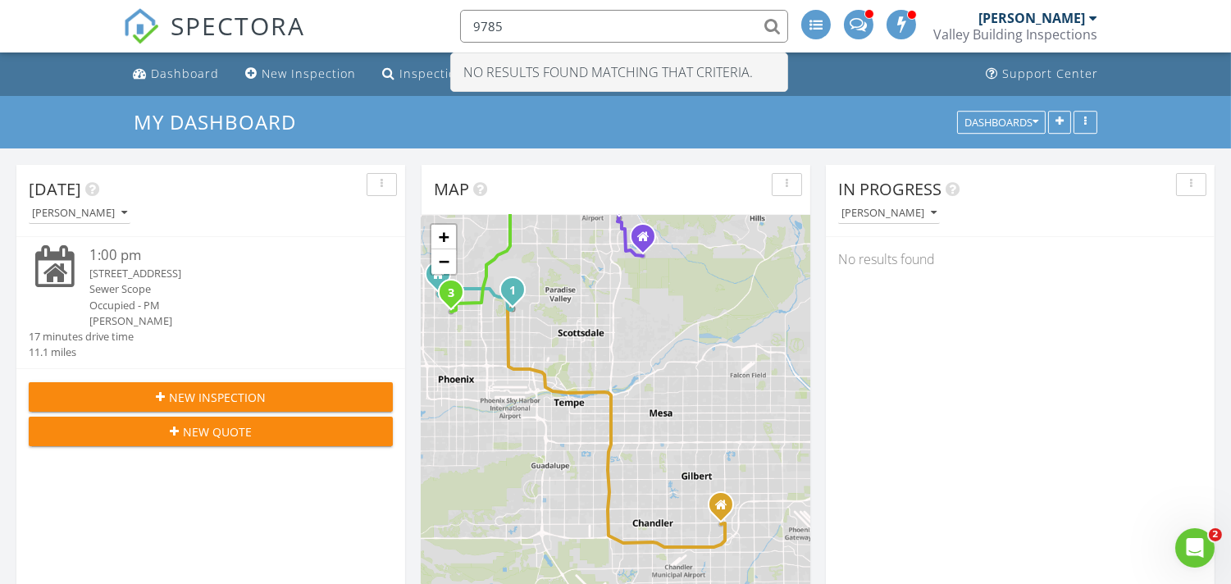
type input "9785"
click at [103, 290] on div "Sewer Scope" at bounding box center [225, 289] width 273 height 16
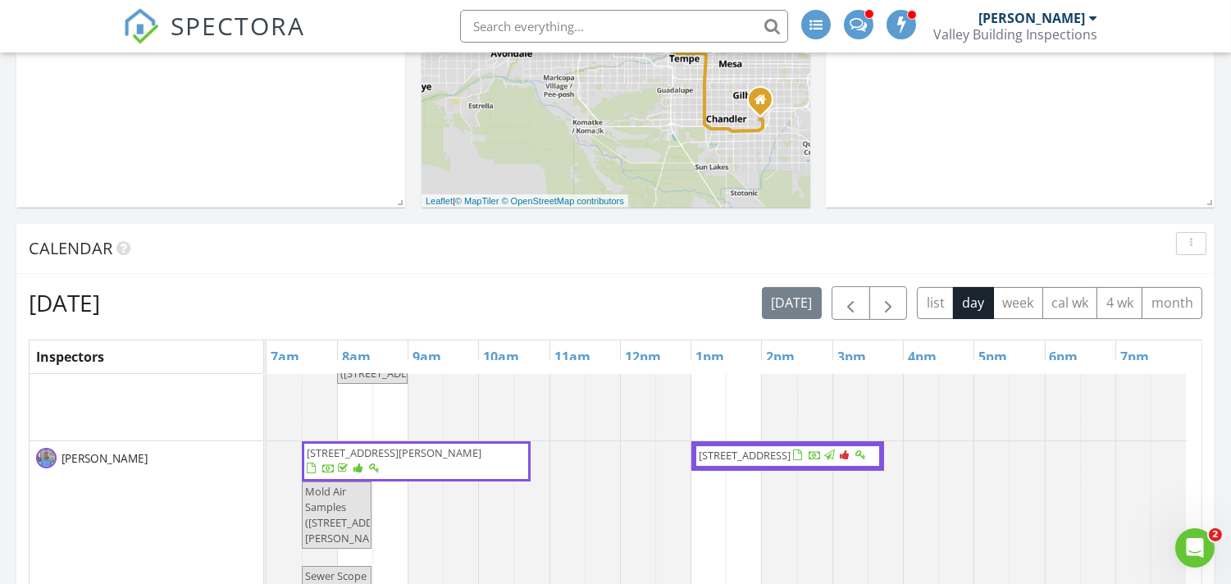
scroll to position [546, 0]
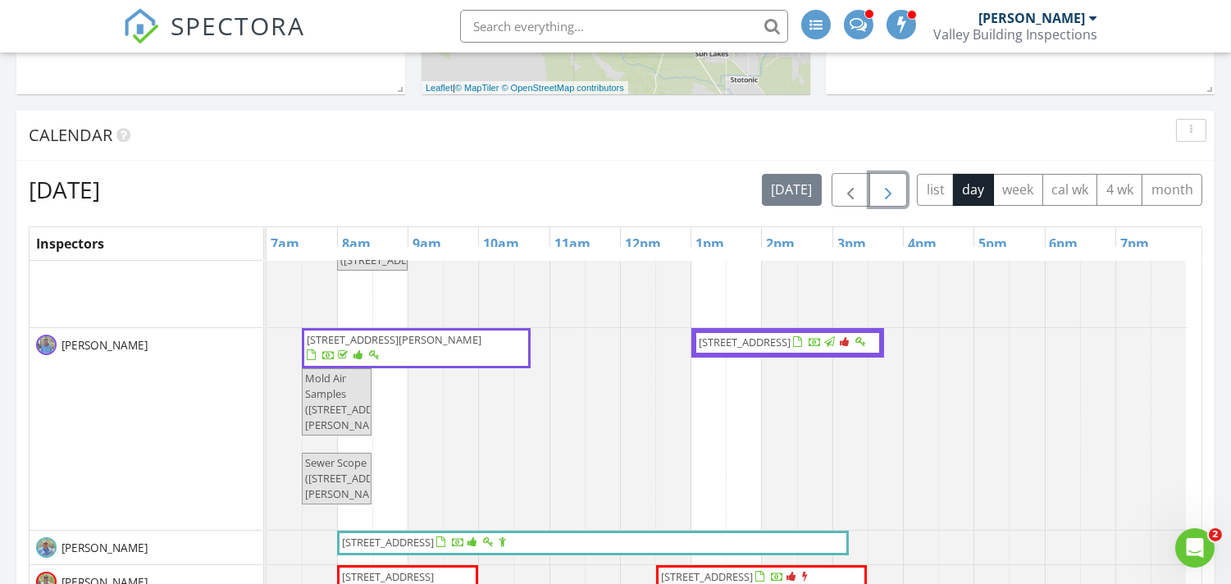
click at [880, 180] on span "button" at bounding box center [889, 190] width 20 height 20
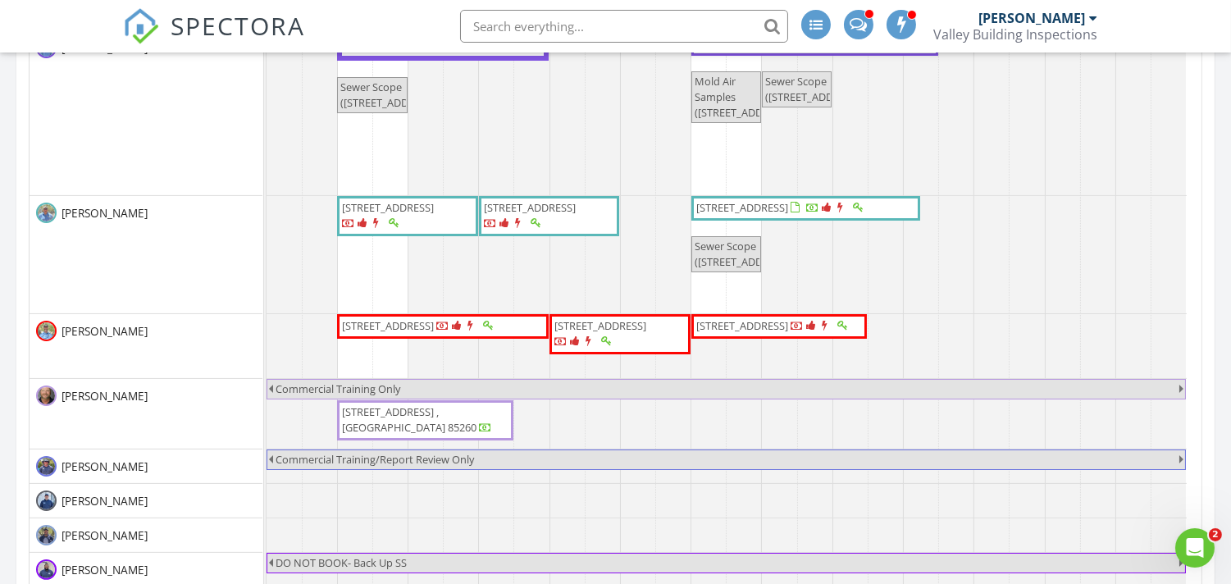
scroll to position [0, 0]
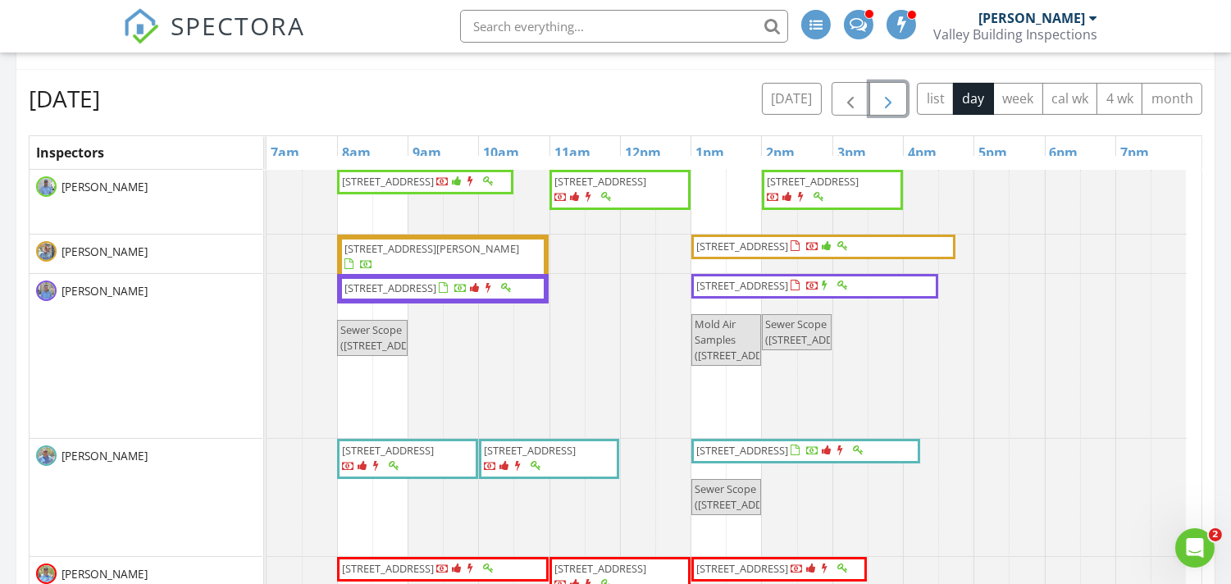
click at [887, 96] on span "button" at bounding box center [889, 99] width 20 height 20
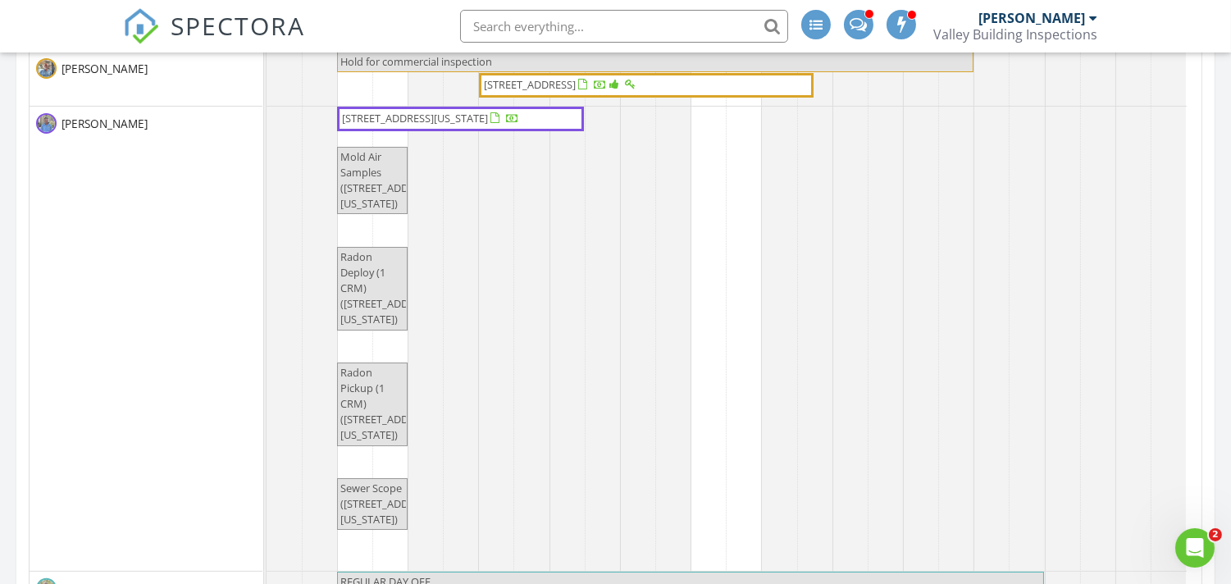
click at [1075, 11] on div "[PERSON_NAME]" at bounding box center [1032, 18] width 107 height 16
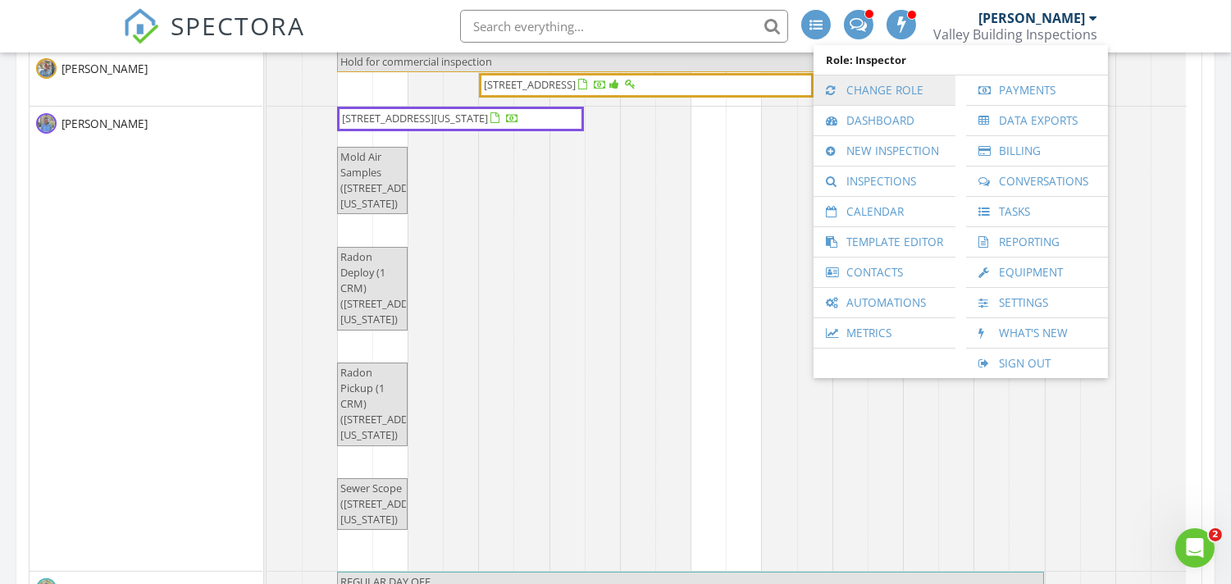
click at [854, 87] on link "Change Role" at bounding box center [885, 90] width 126 height 30
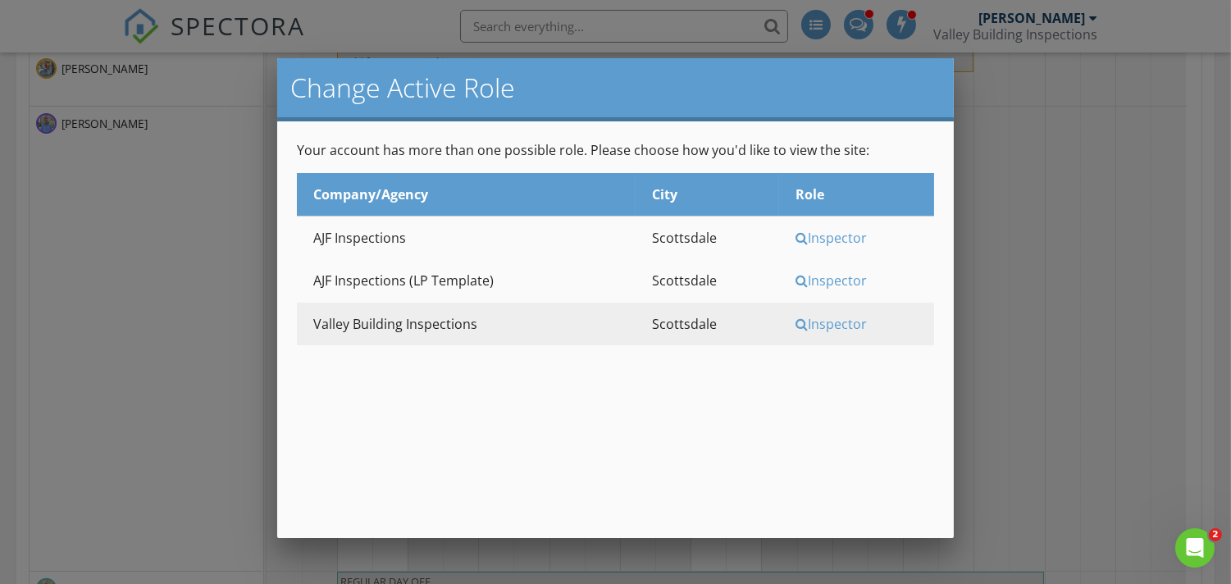
click at [842, 235] on div "Inspector" at bounding box center [863, 238] width 135 height 18
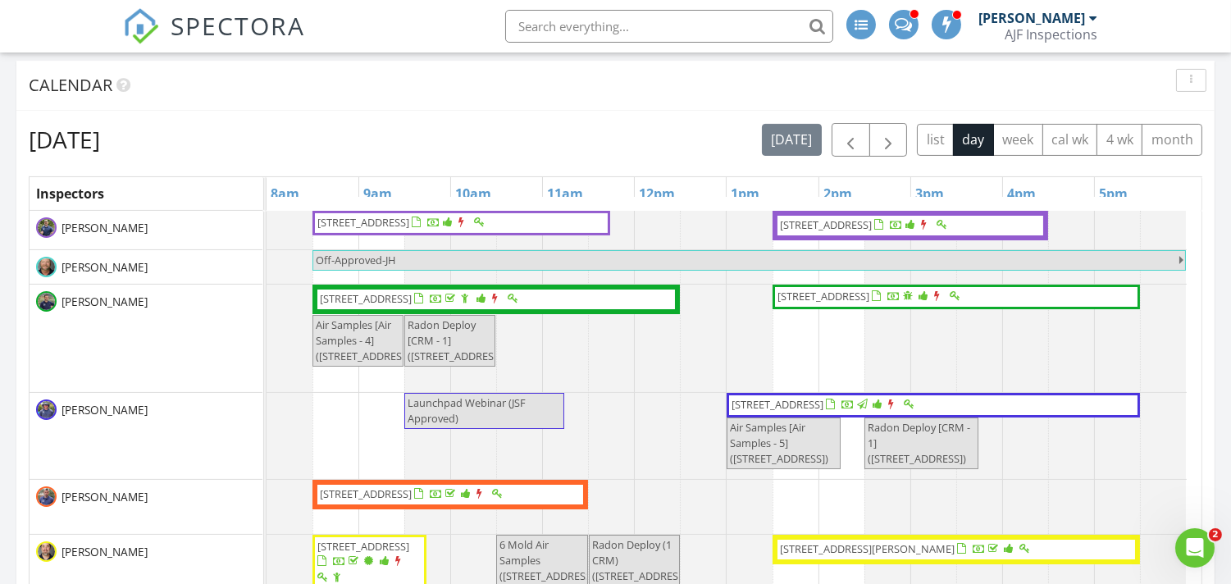
scroll to position [546, 0]
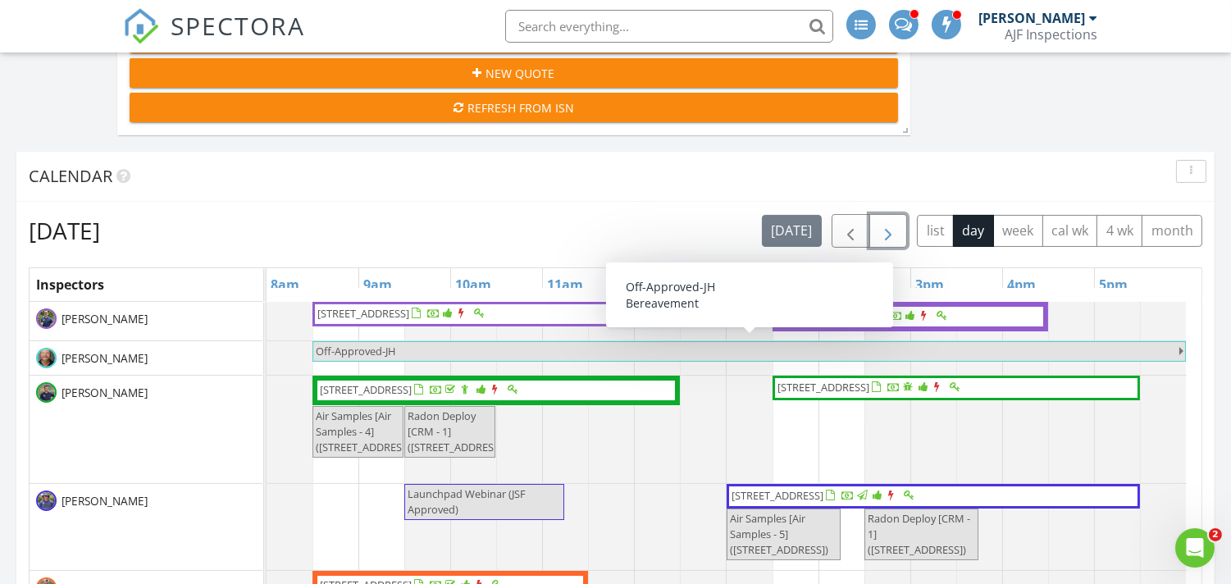
click at [889, 228] on span "button" at bounding box center [889, 231] width 20 height 20
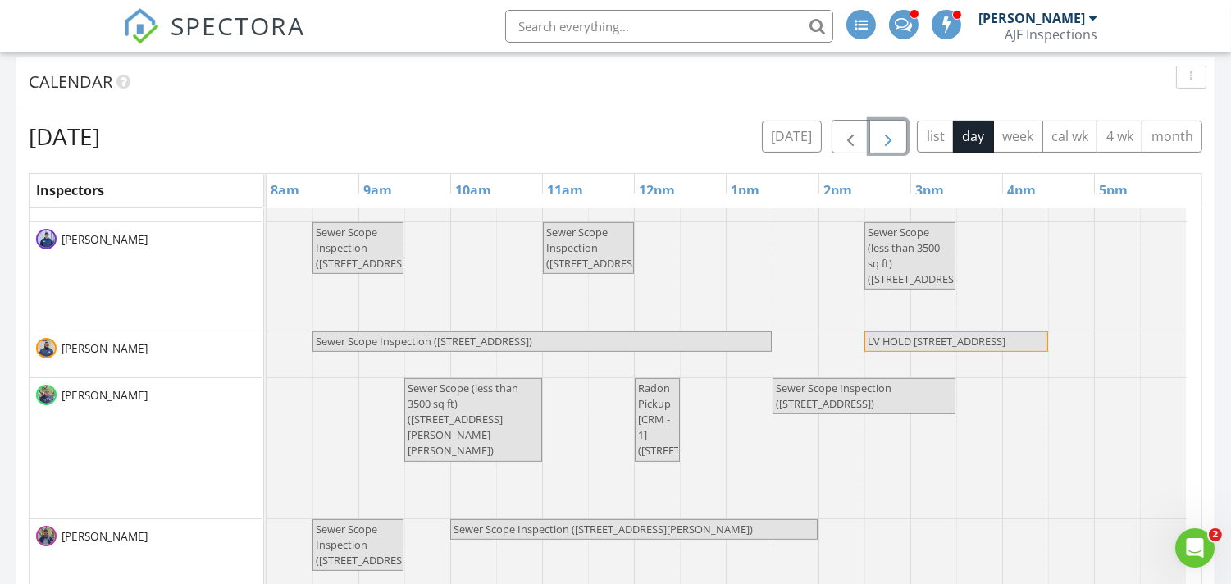
scroll to position [1458, 0]
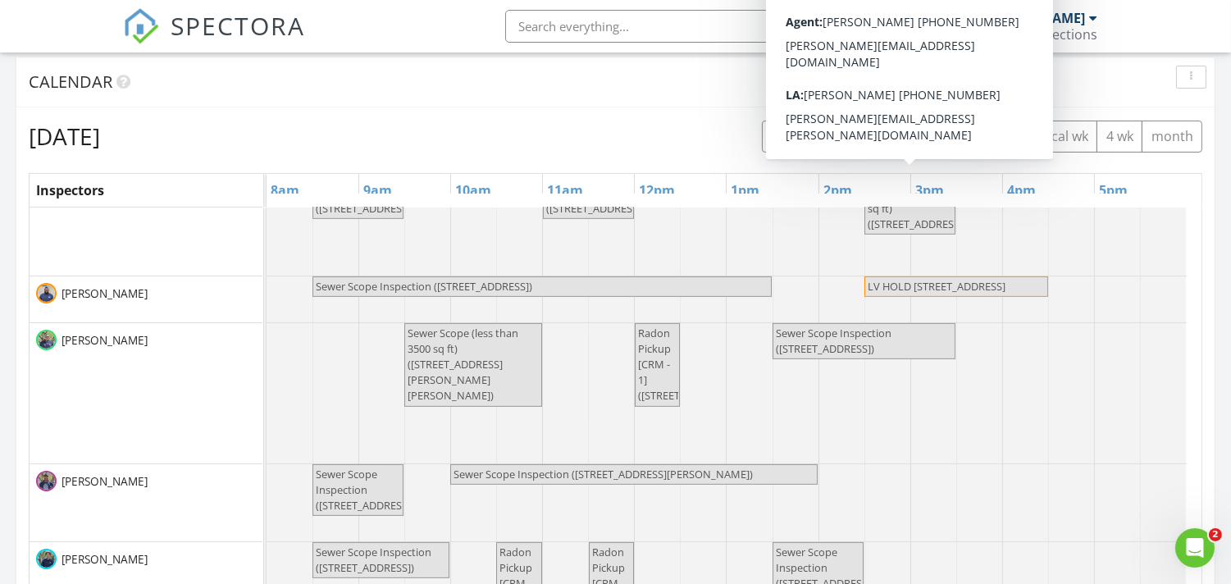
click at [889, 130] on span "button" at bounding box center [889, 137] width 20 height 20
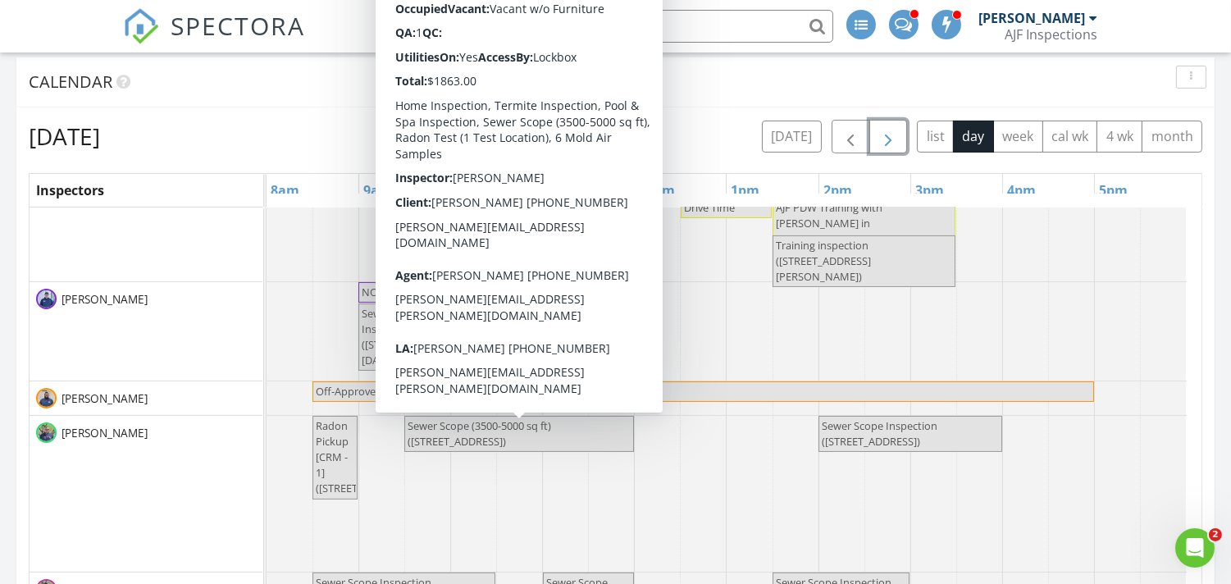
click at [536, 440] on span "Sewer Scope (3500-5000 sq ft) ([STREET_ADDRESS])" at bounding box center [480, 433] width 144 height 30
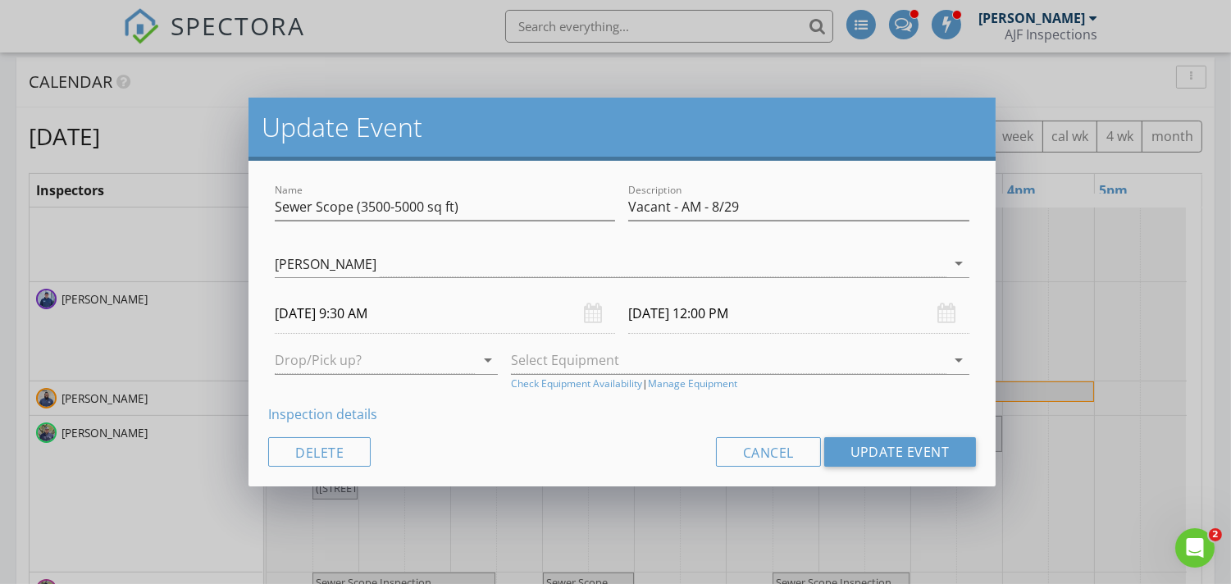
click at [712, 314] on input "[DATE] 12:00 PM" at bounding box center [798, 314] width 340 height 40
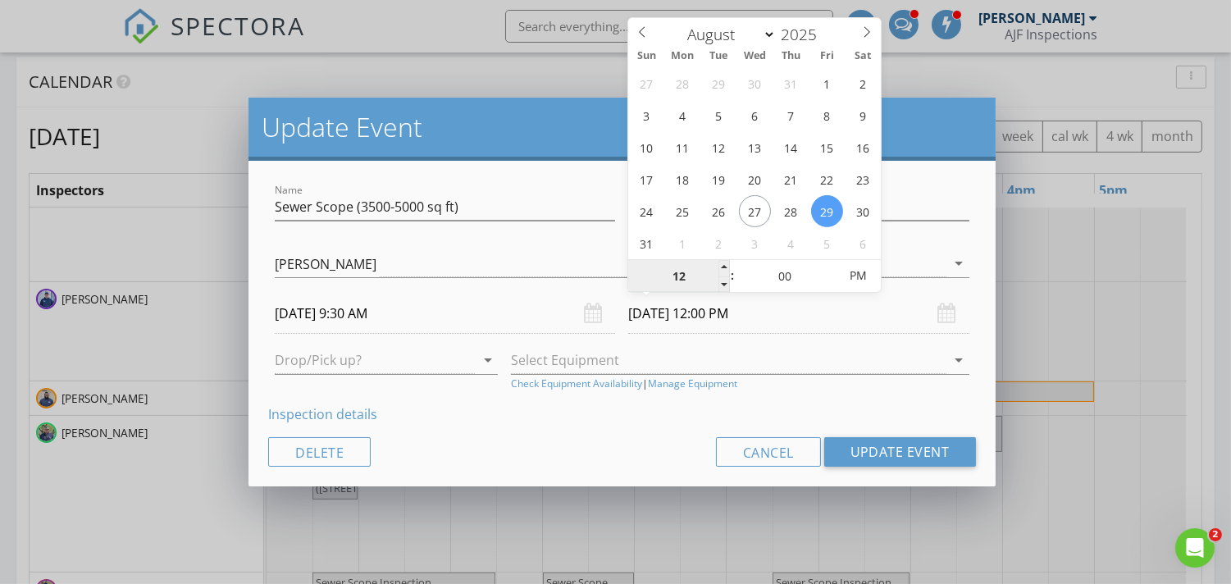
click at [685, 279] on input "12" at bounding box center [678, 276] width 101 height 33
type input "11"
type input "[DATE] 11:00 PM"
click at [787, 272] on input "00" at bounding box center [785, 276] width 101 height 33
type input "30"
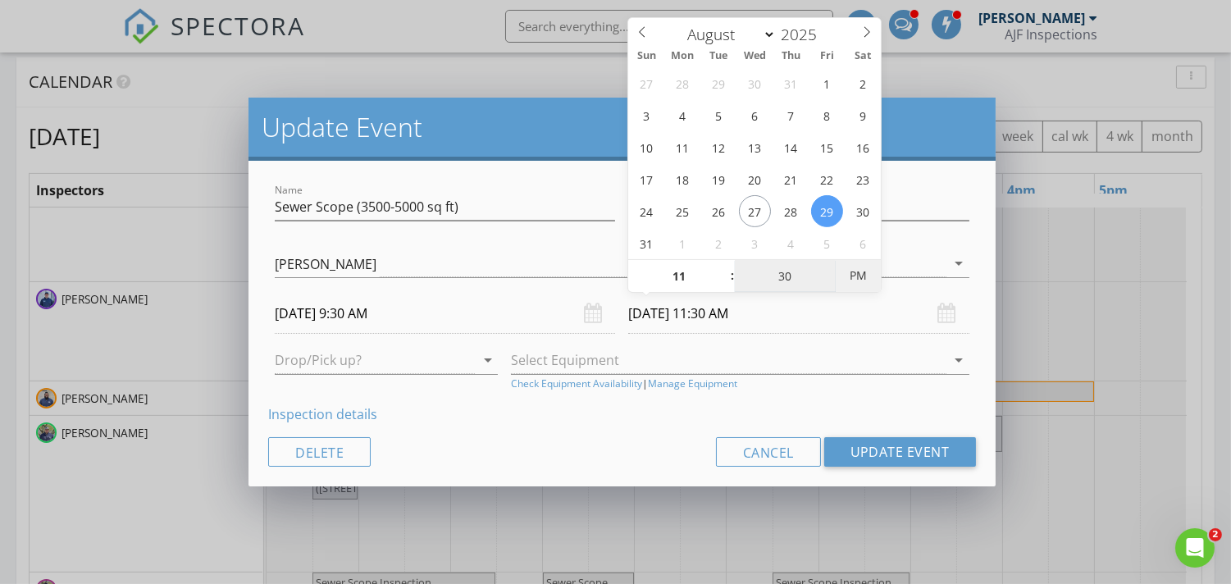
click at [861, 267] on span "PM" at bounding box center [858, 275] width 45 height 33
click at [865, 272] on span "AM" at bounding box center [858, 275] width 45 height 33
type input "[DATE] 11:30 AM"
click at [856, 272] on span "PM" at bounding box center [858, 275] width 45 height 33
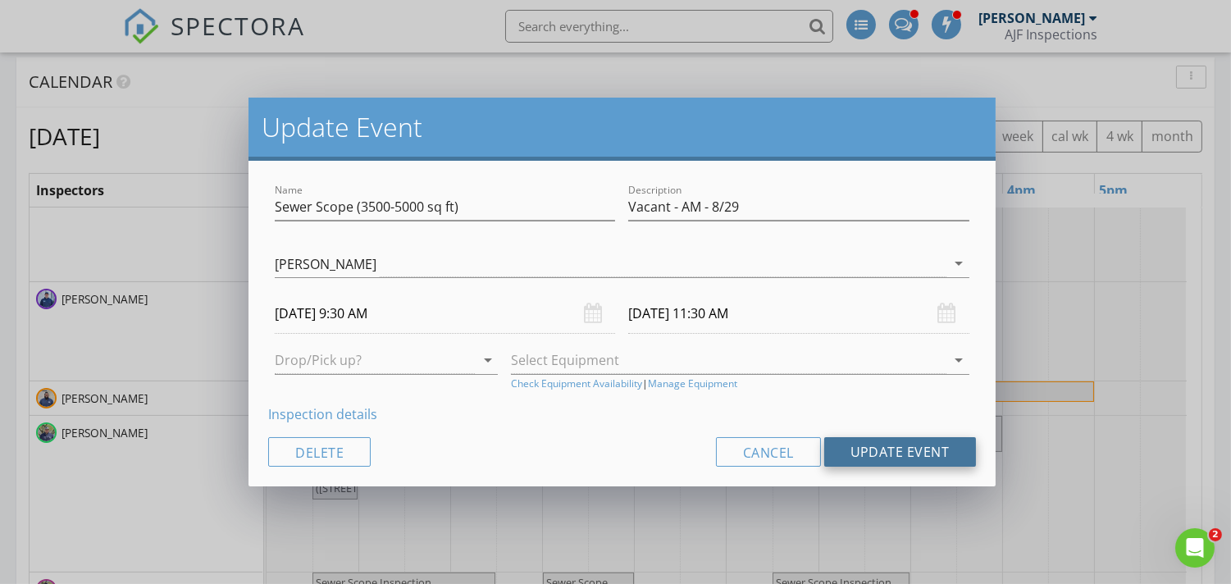
click at [875, 451] on button "Update Event" at bounding box center [900, 452] width 152 height 30
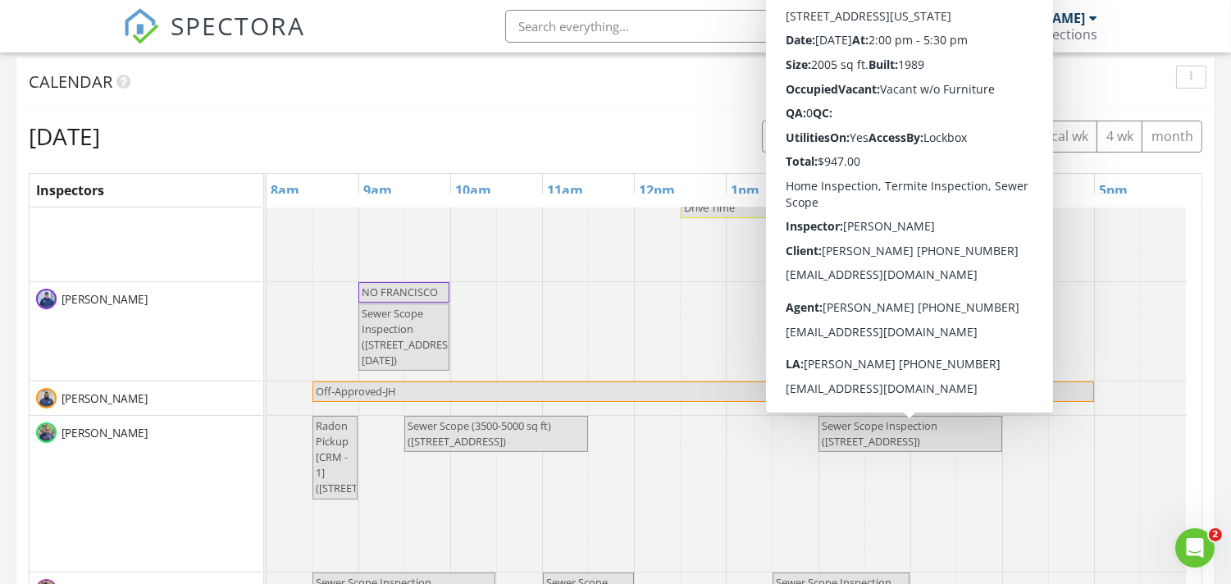
click at [901, 435] on span "Sewer Scope Inspection ([STREET_ADDRESS])" at bounding box center [910, 433] width 180 height 31
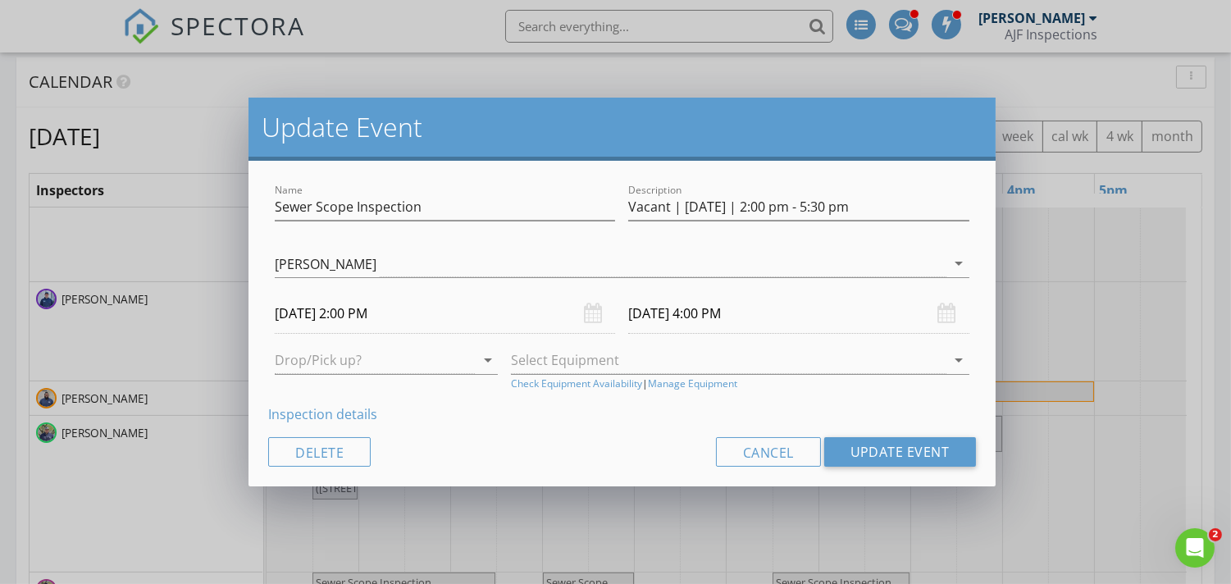
click at [704, 314] on input "[DATE] 4:00 PM" at bounding box center [798, 314] width 340 height 40
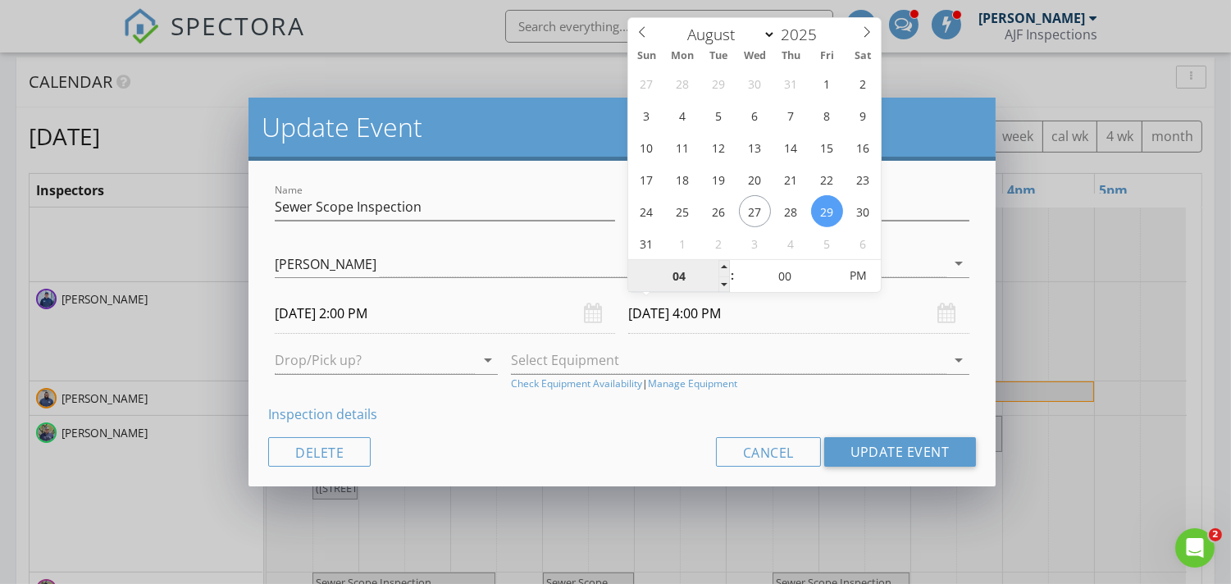
click at [682, 273] on input "04" at bounding box center [678, 276] width 101 height 33
type input "03"
click at [857, 269] on span "PM" at bounding box center [858, 275] width 45 height 33
type input "[DATE] 3:00 PM"
click at [857, 269] on span "AM" at bounding box center [858, 275] width 45 height 33
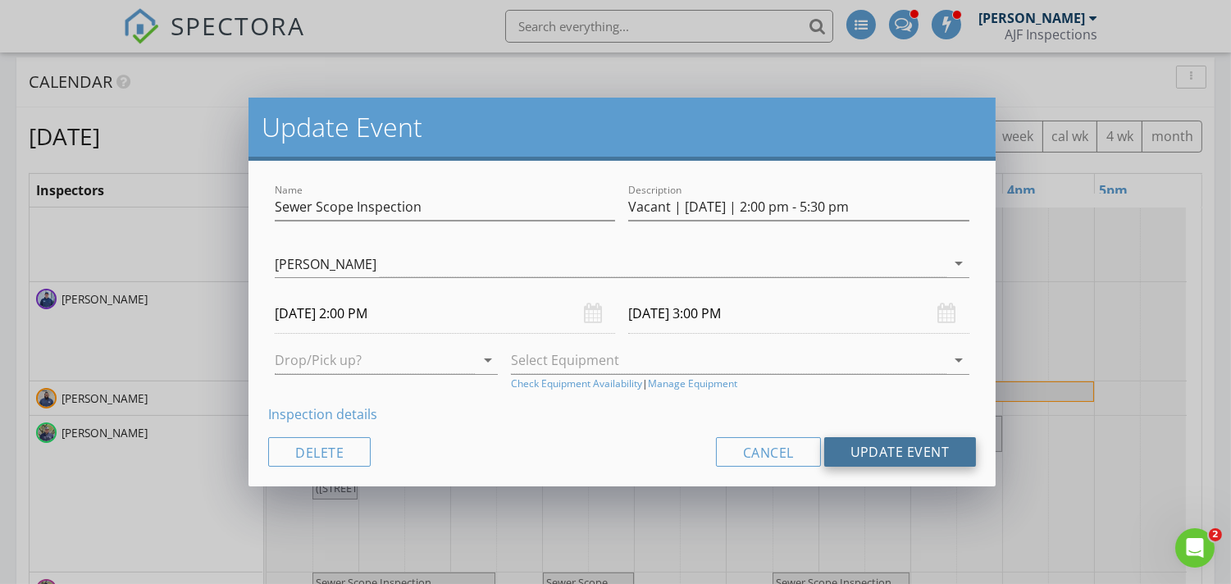
click at [888, 451] on button "Update Event" at bounding box center [900, 452] width 152 height 30
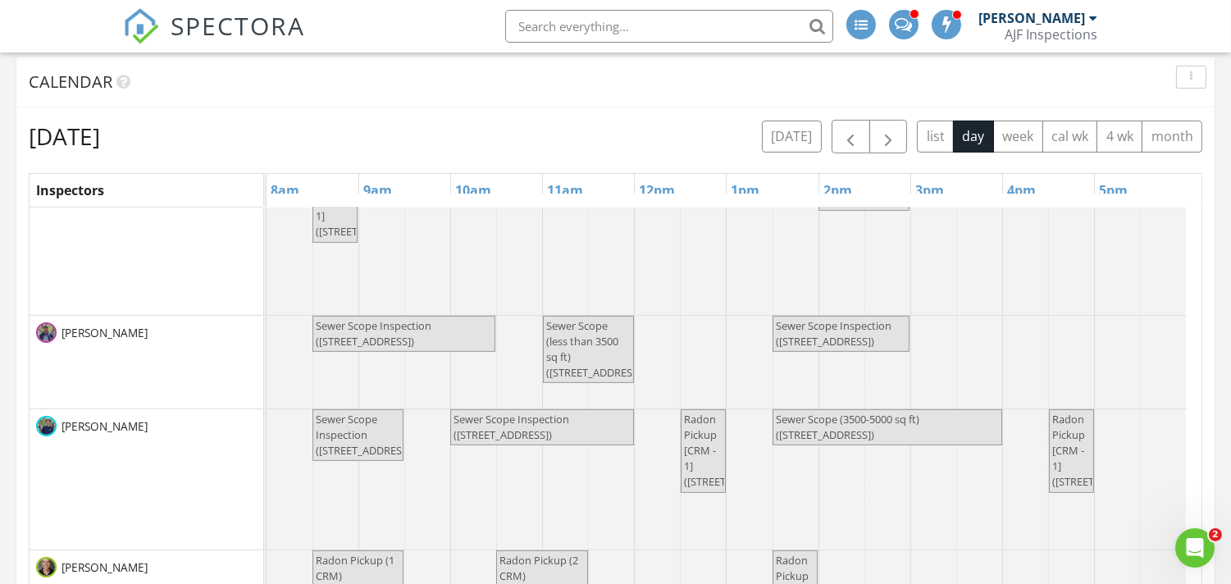
scroll to position [1367, 0]
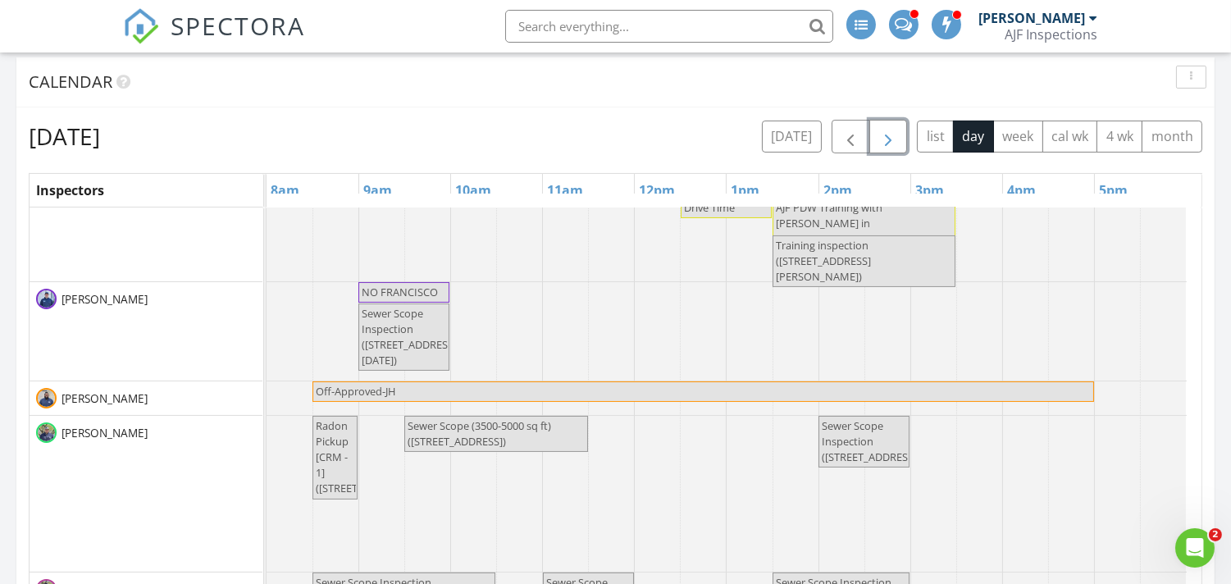
click at [883, 136] on span "button" at bounding box center [889, 137] width 20 height 20
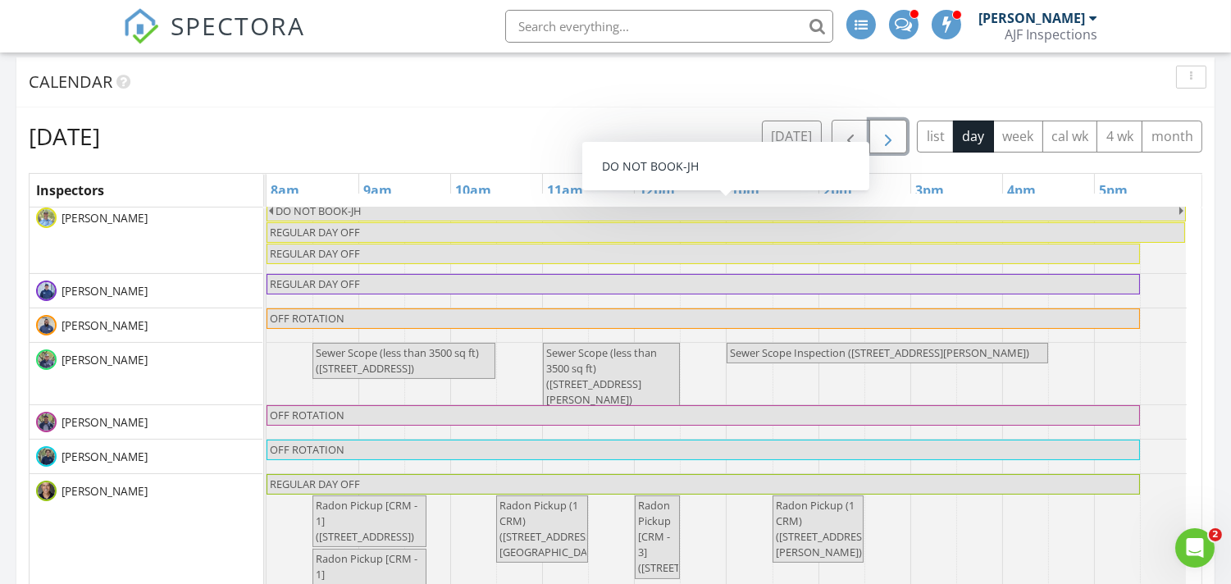
click at [888, 139] on span "button" at bounding box center [889, 137] width 20 height 20
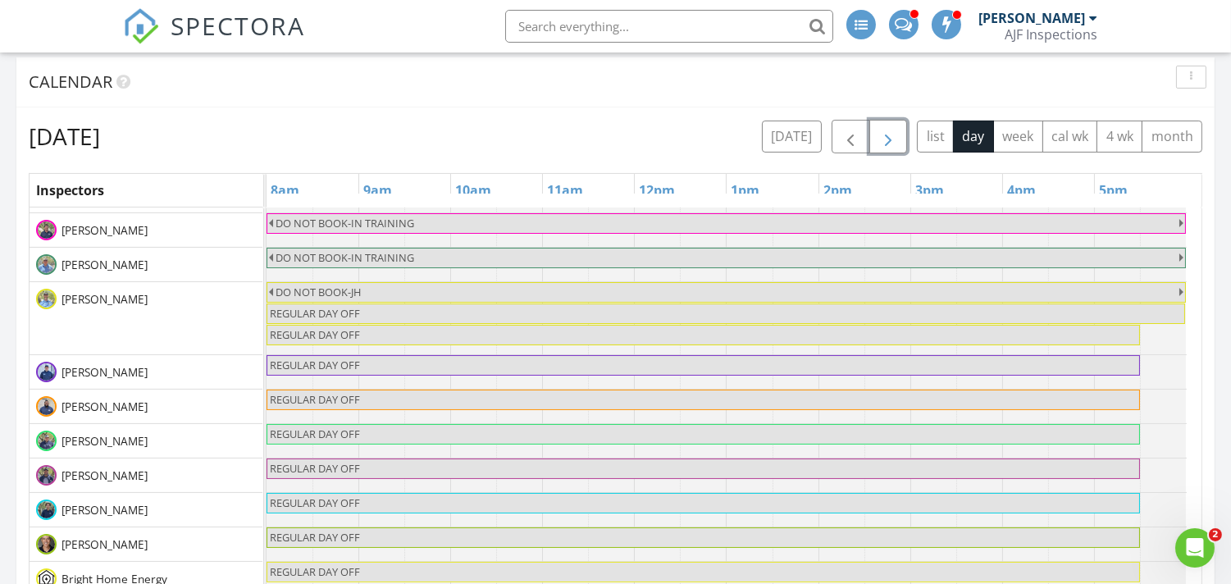
click at [888, 139] on span "button" at bounding box center [889, 137] width 20 height 20
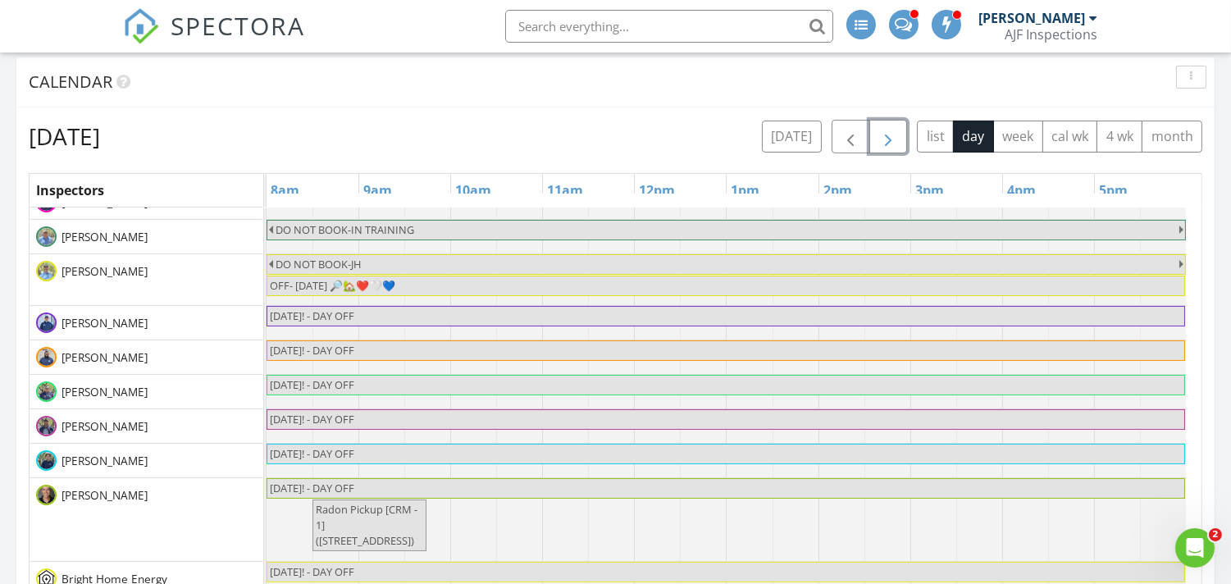
click at [889, 140] on span "button" at bounding box center [889, 137] width 20 height 20
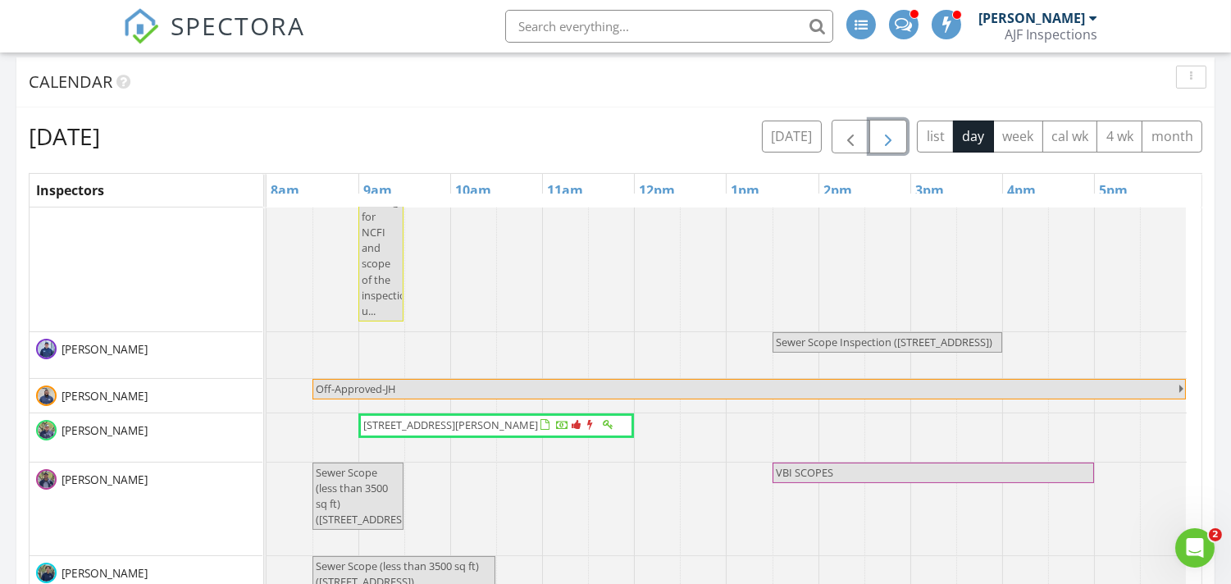
click at [886, 133] on span "button" at bounding box center [889, 137] width 20 height 20
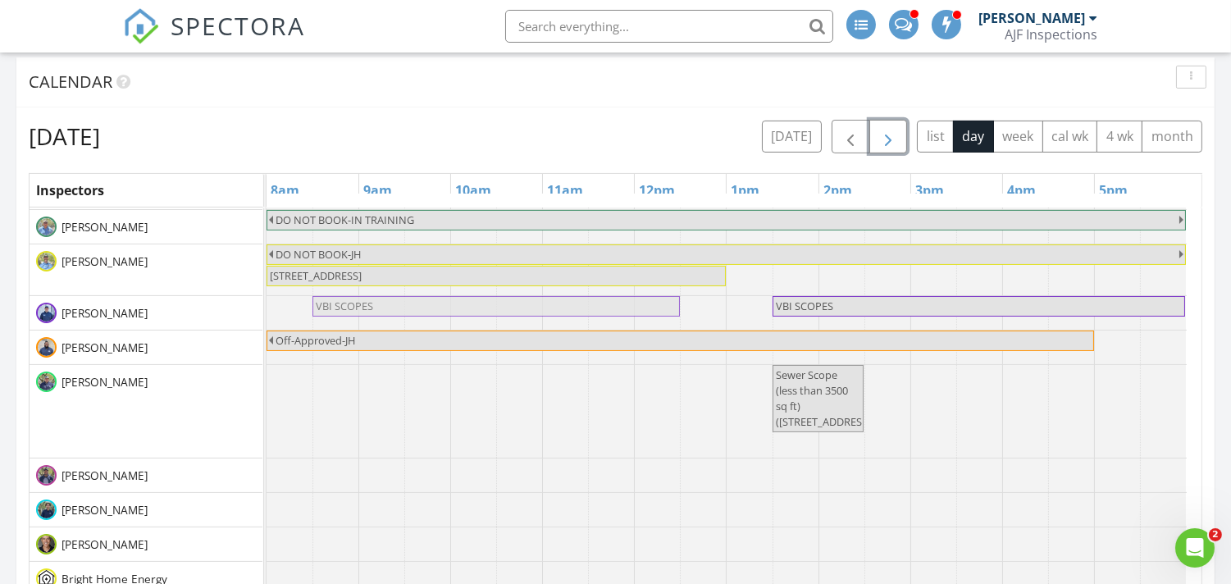
click at [445, 305] on tbody "Quote Hold - [STREET_ADDRESS] [STREET_ADDRESS] Quote Hold - 2156 S [PERSON_NAME…" at bounding box center [727, 48] width 920 height 1094
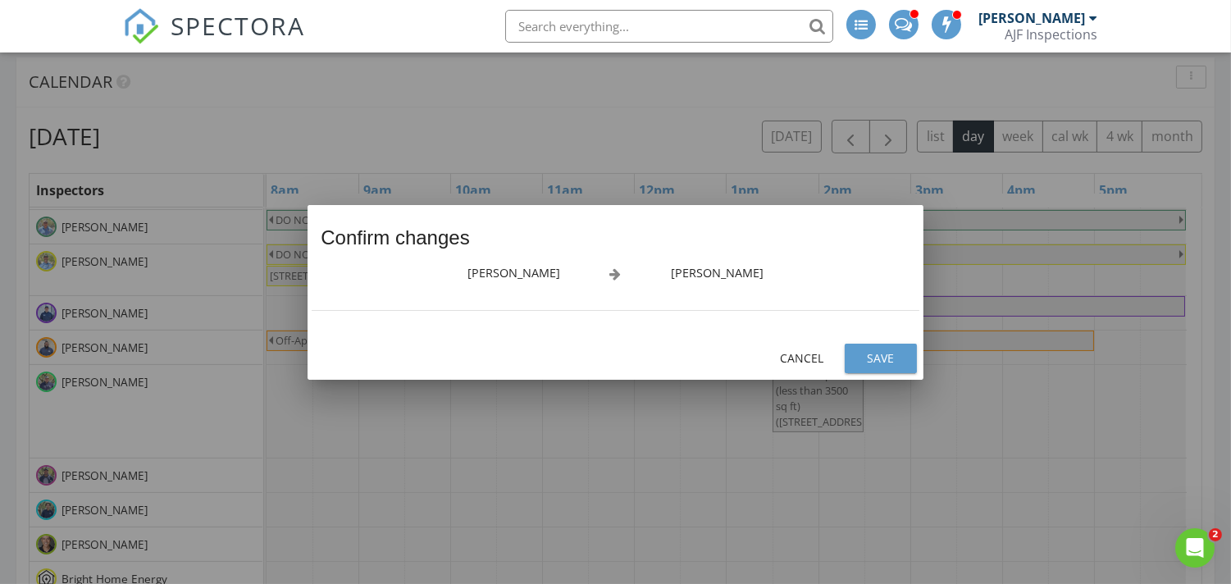
click at [886, 358] on div "Save" at bounding box center [881, 357] width 46 height 17
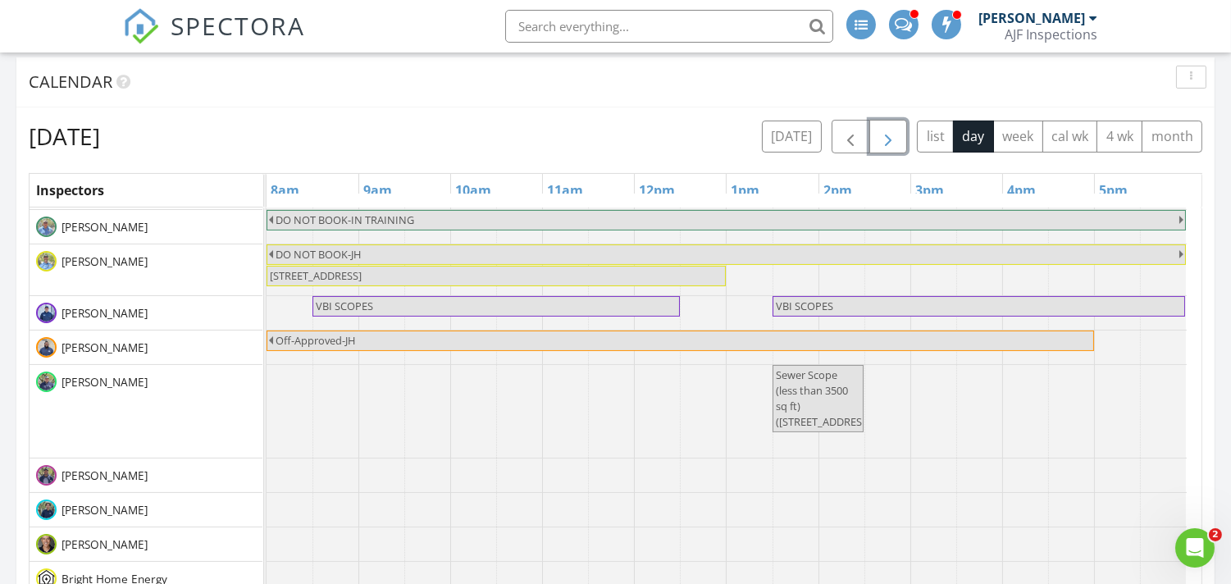
click at [894, 137] on span "button" at bounding box center [889, 137] width 20 height 20
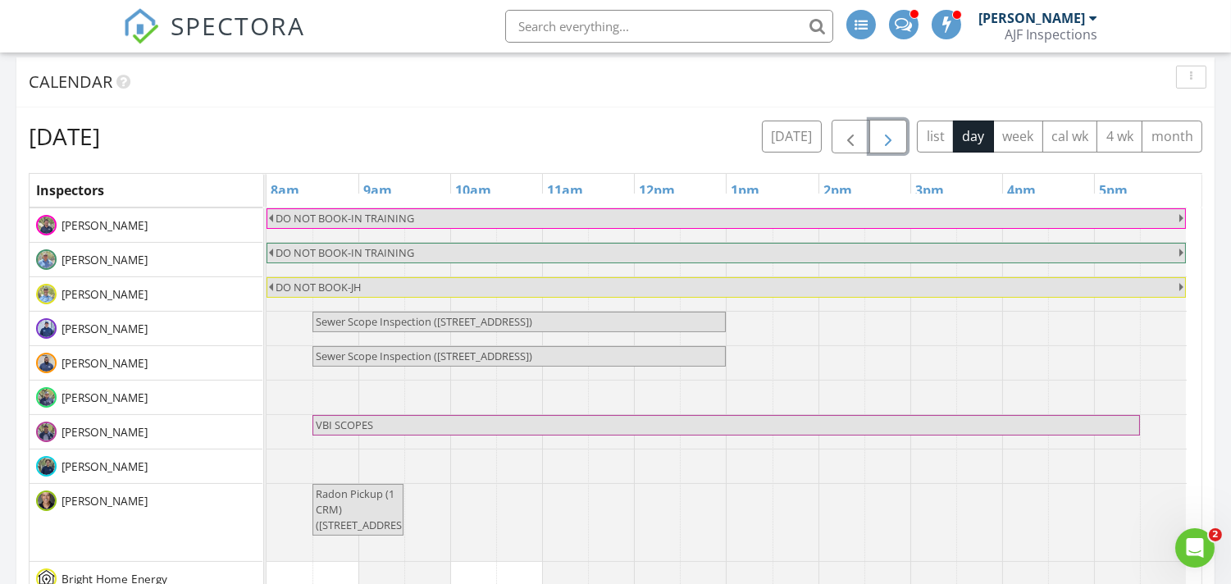
click at [888, 127] on span "button" at bounding box center [889, 137] width 20 height 20
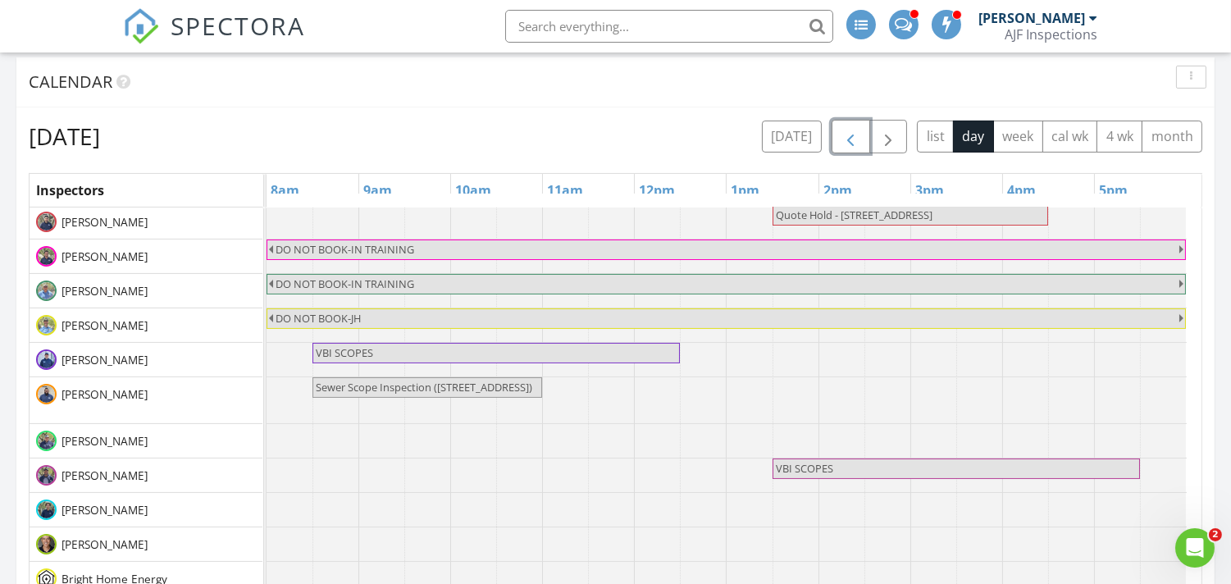
click at [847, 133] on span "button" at bounding box center [851, 137] width 20 height 20
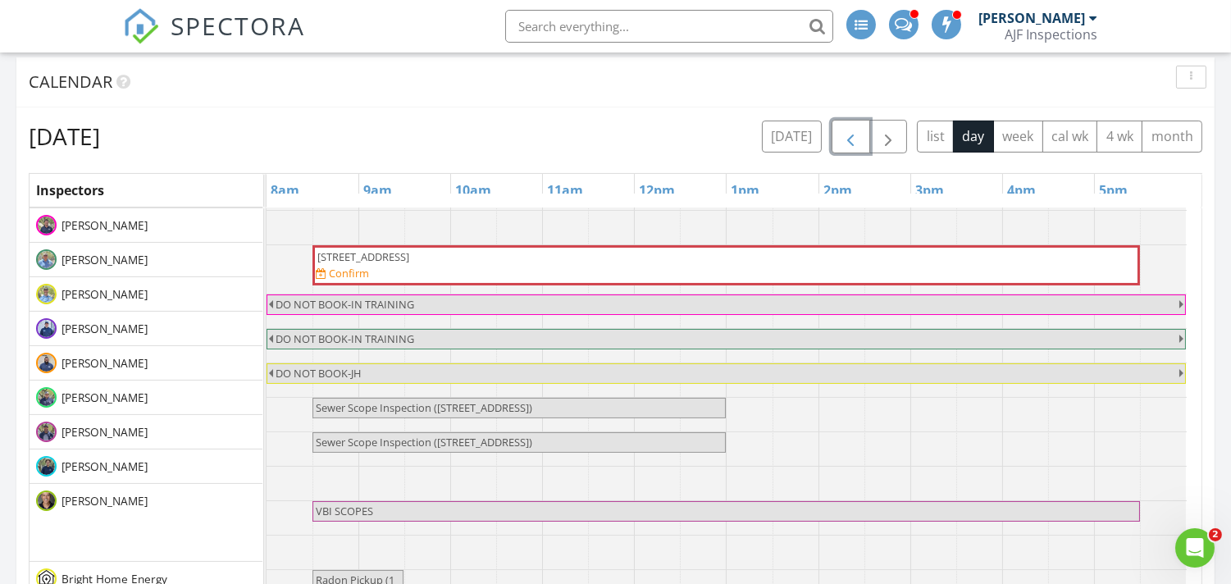
scroll to position [660, 0]
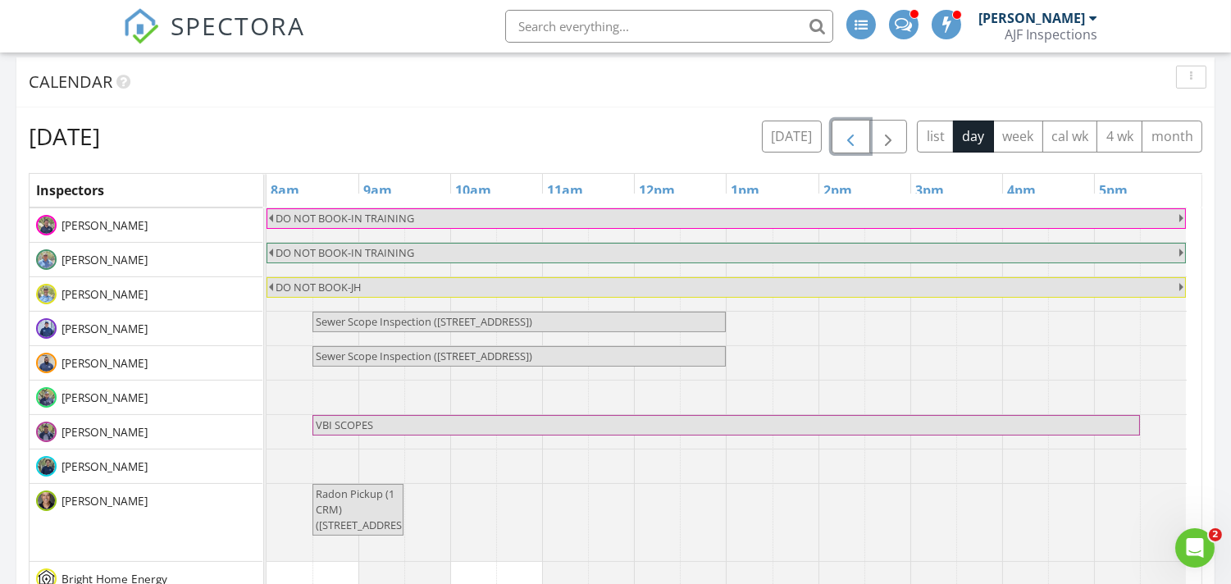
click at [847, 133] on span "button" at bounding box center [851, 137] width 20 height 20
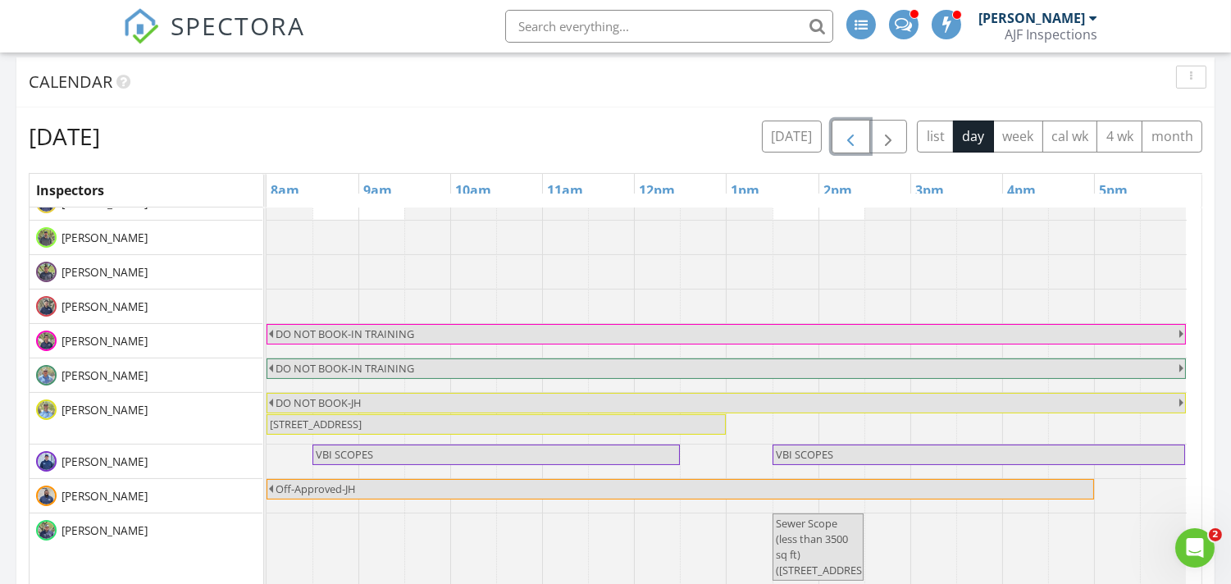
scroll to position [723, 0]
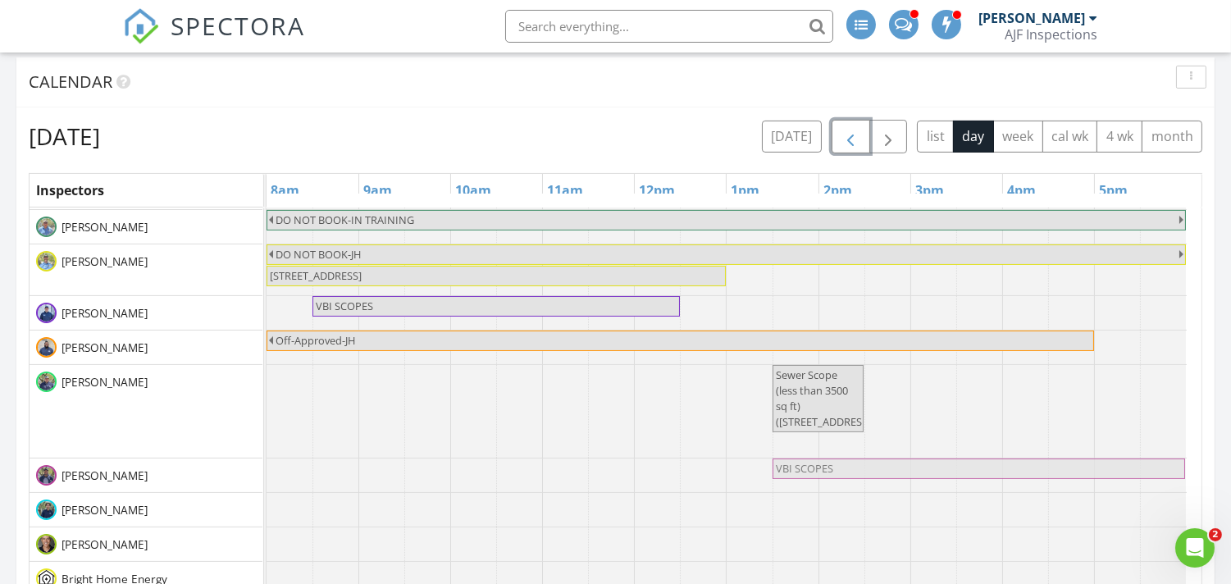
drag, startPoint x: 900, startPoint y: 287, endPoint x: 886, endPoint y: 464, distance: 177.7
click at [886, 464] on tbody "Quote Hold - [STREET_ADDRESS] [STREET_ADDRESS] Quote Hold - 2156 S [PERSON_NAME…" at bounding box center [727, 48] width 920 height 1094
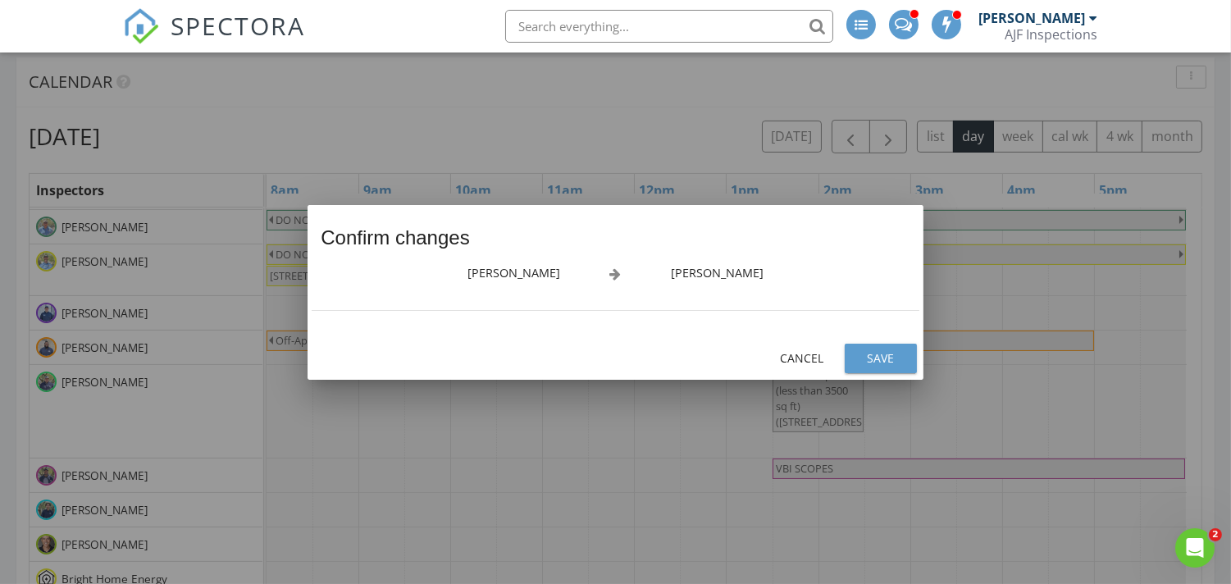
click at [874, 346] on button "Save" at bounding box center [881, 359] width 72 height 30
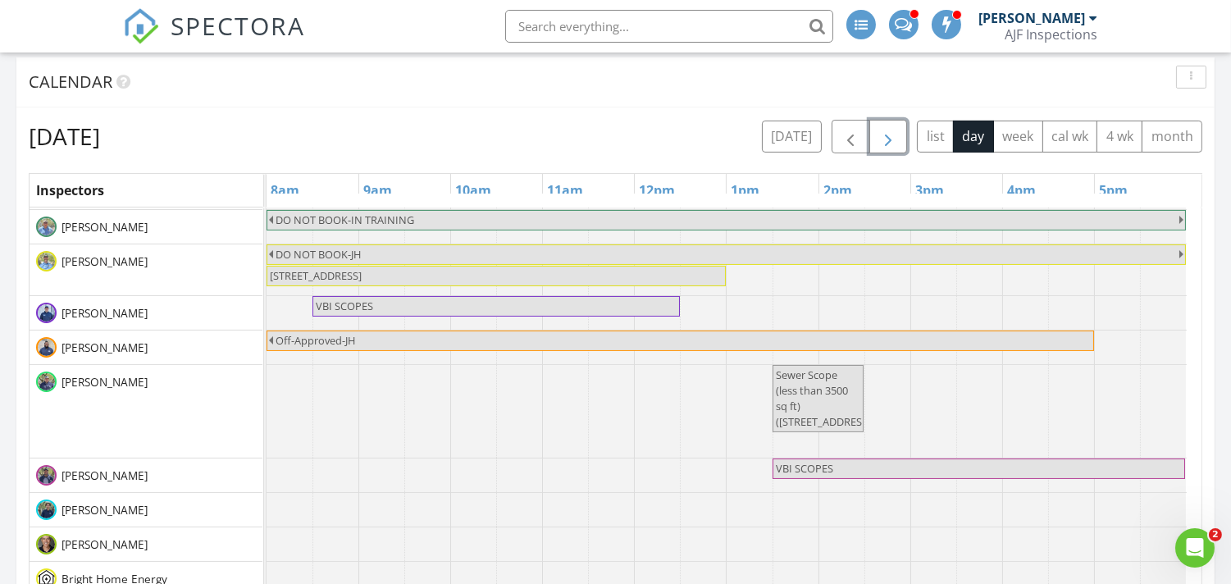
click at [888, 139] on span "button" at bounding box center [889, 137] width 20 height 20
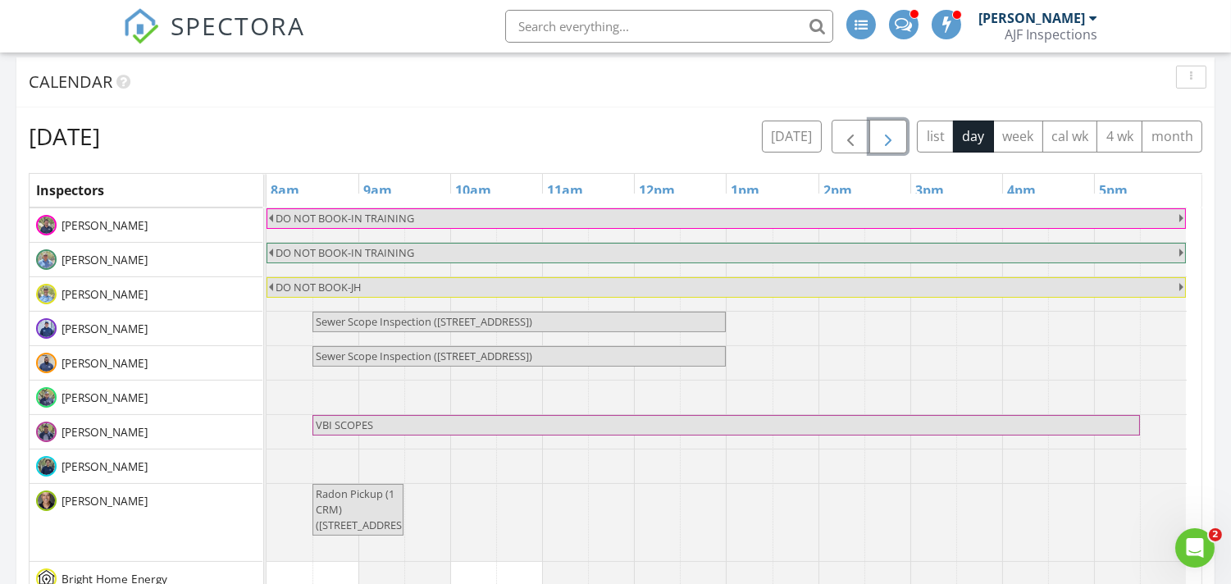
click at [888, 139] on span "button" at bounding box center [889, 137] width 20 height 20
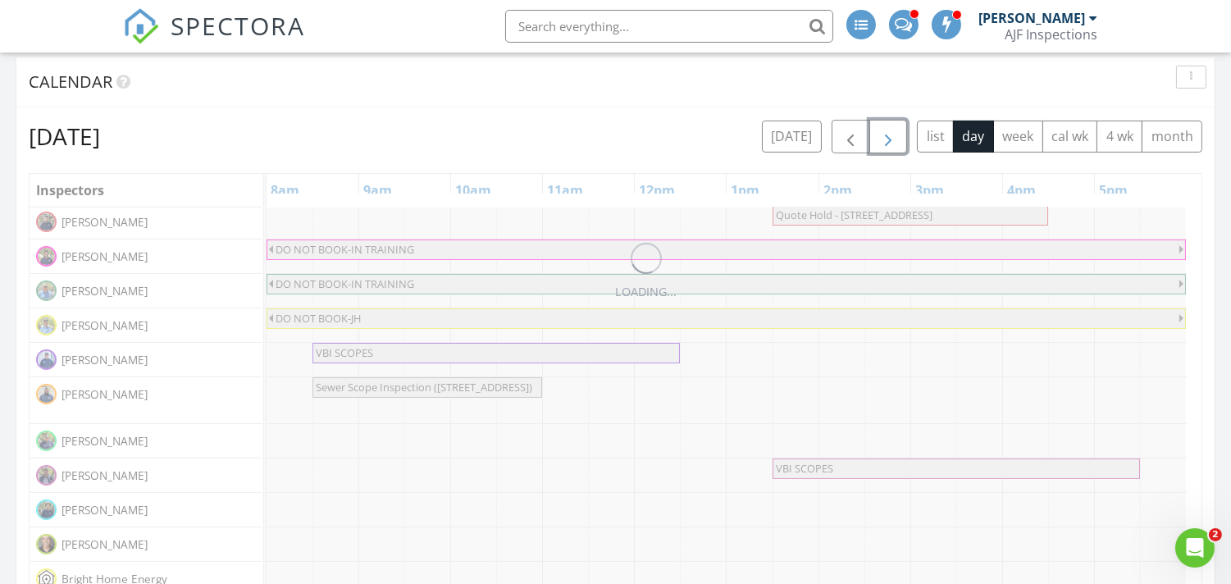
scroll to position [659, 0]
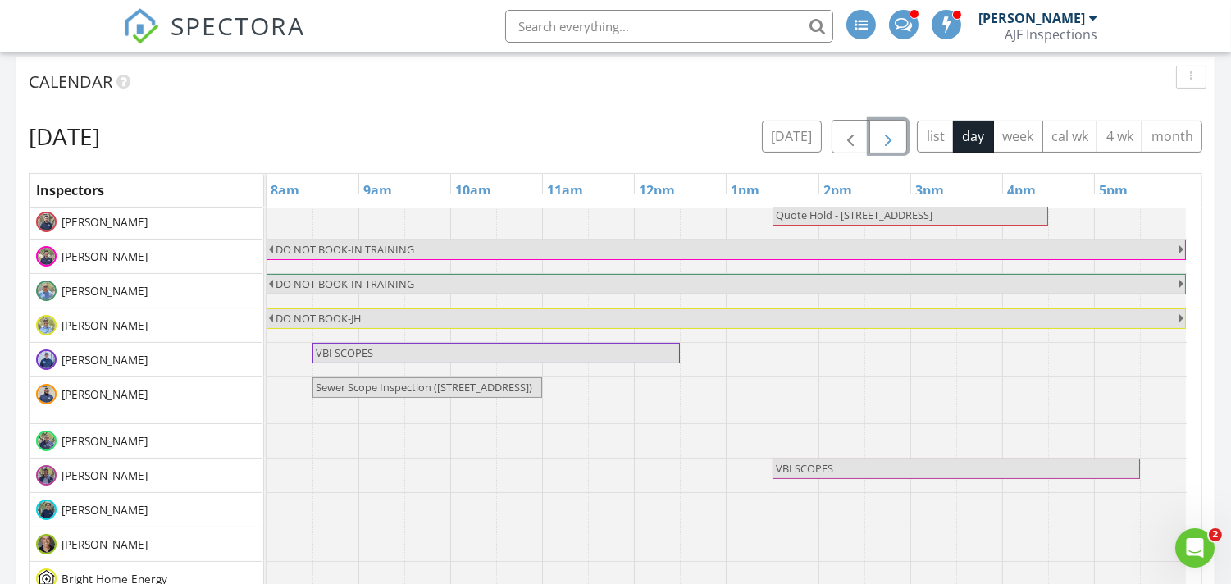
click at [888, 139] on span "button" at bounding box center [889, 137] width 20 height 20
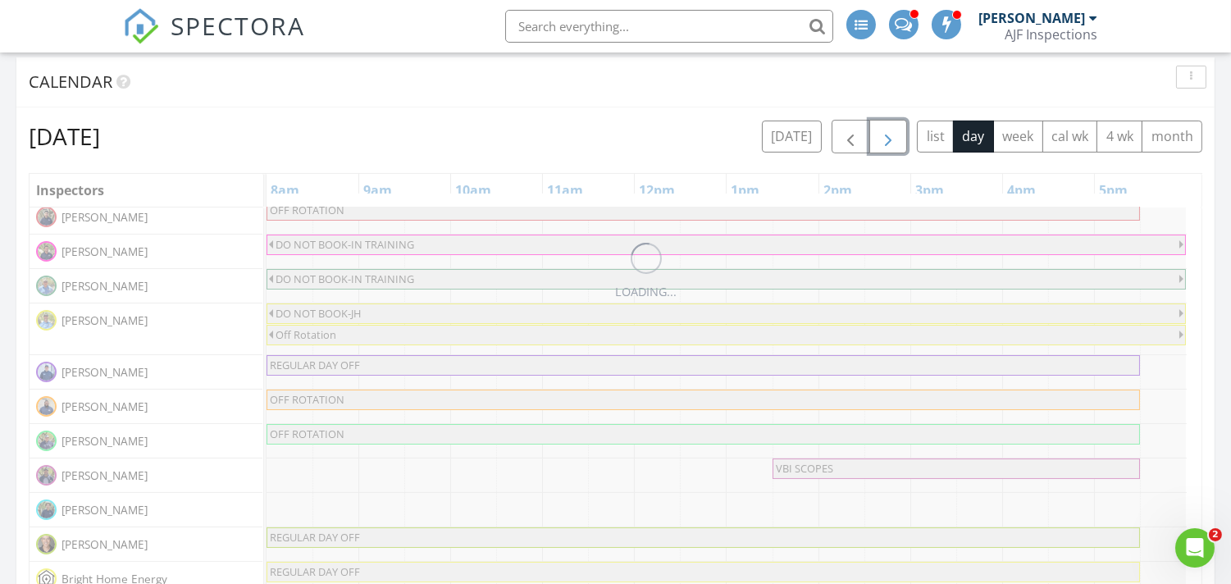
scroll to position [575, 0]
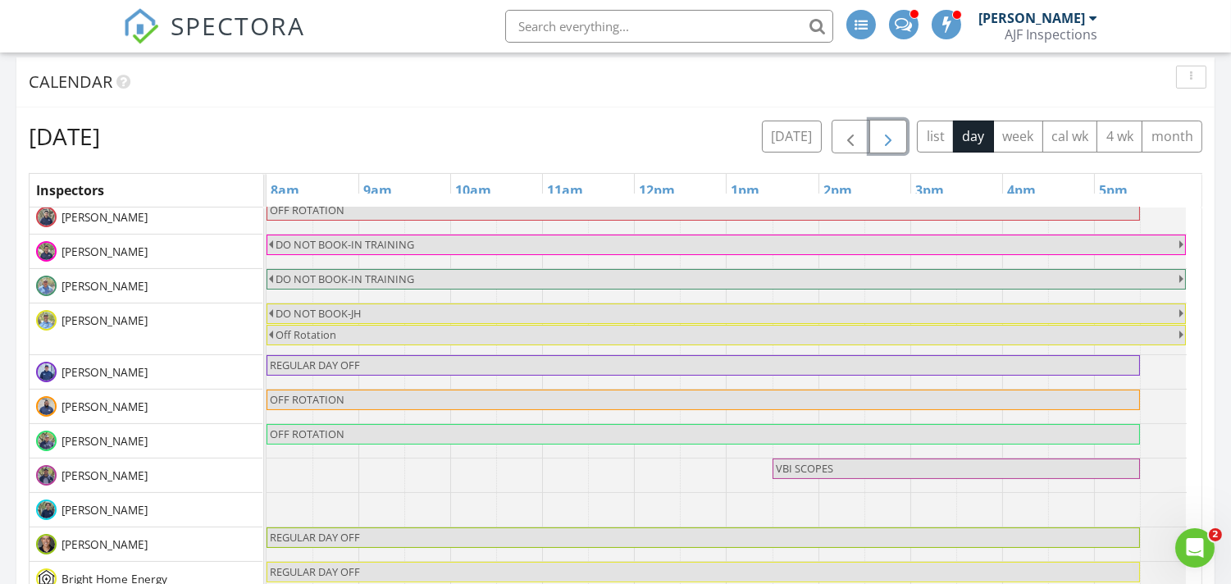
click at [888, 139] on span "button" at bounding box center [889, 137] width 20 height 20
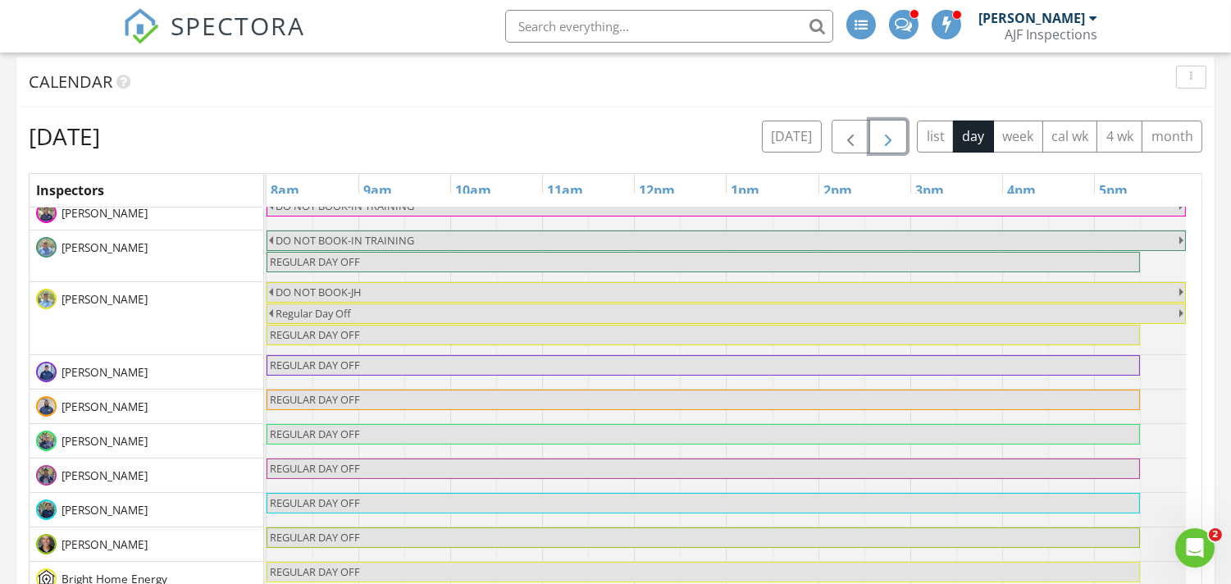
click at [888, 139] on span "button" at bounding box center [889, 137] width 20 height 20
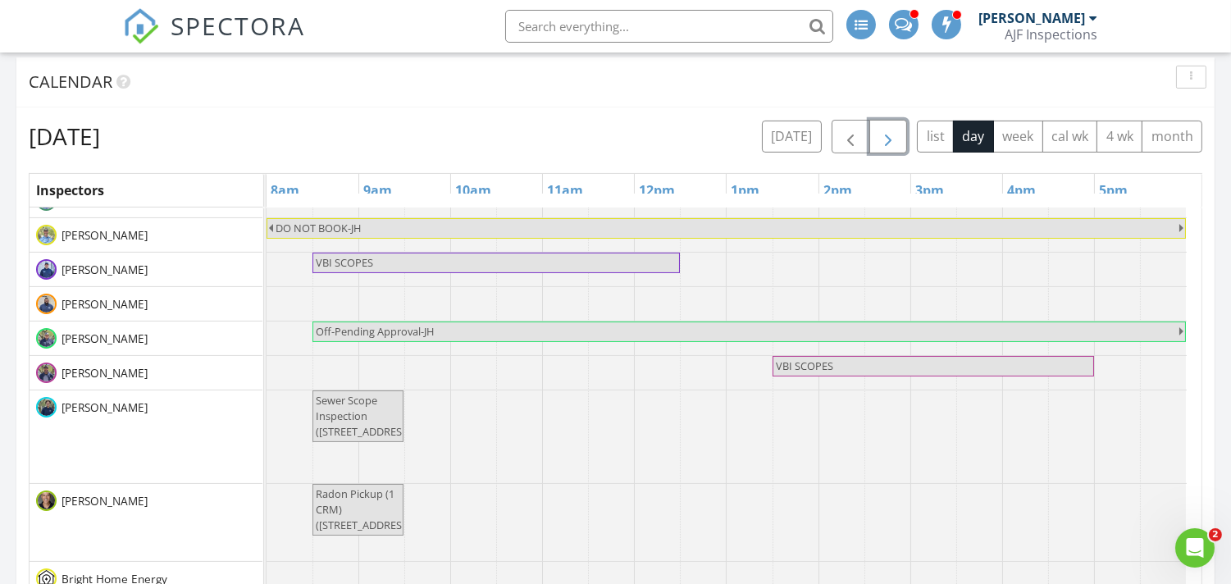
click at [888, 139] on span "button" at bounding box center [889, 137] width 20 height 20
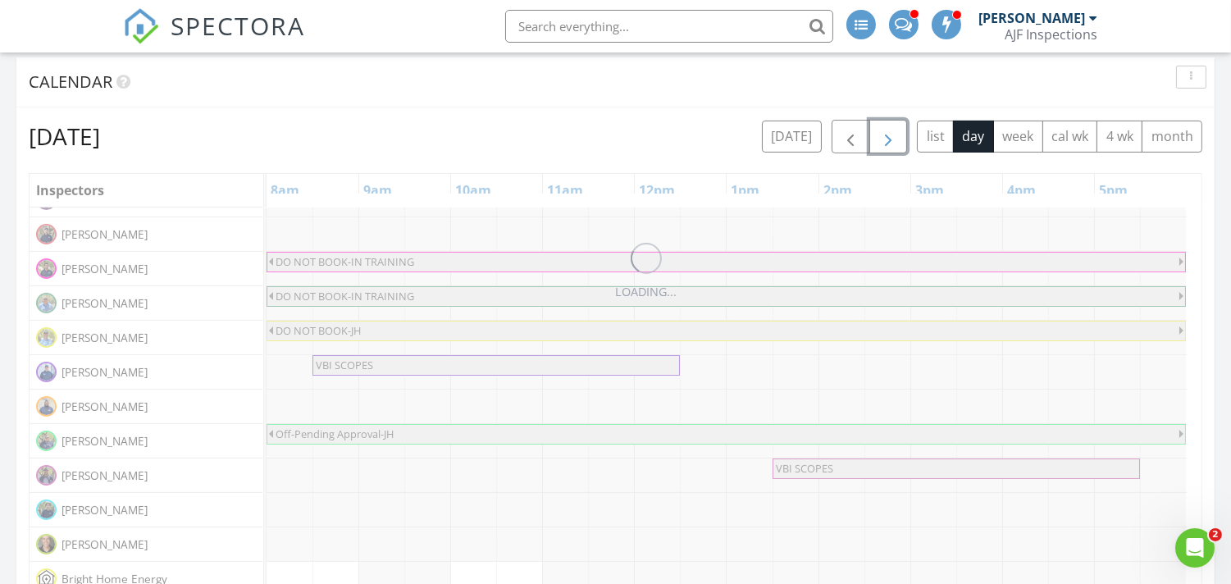
scroll to position [572, 0]
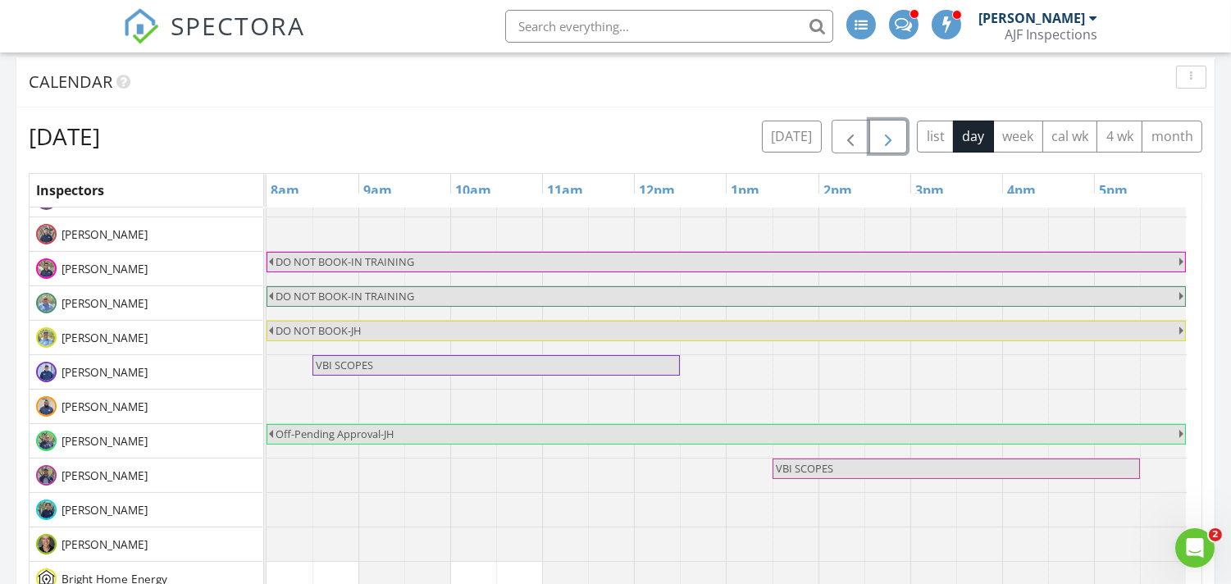
click at [888, 139] on span "button" at bounding box center [889, 137] width 20 height 20
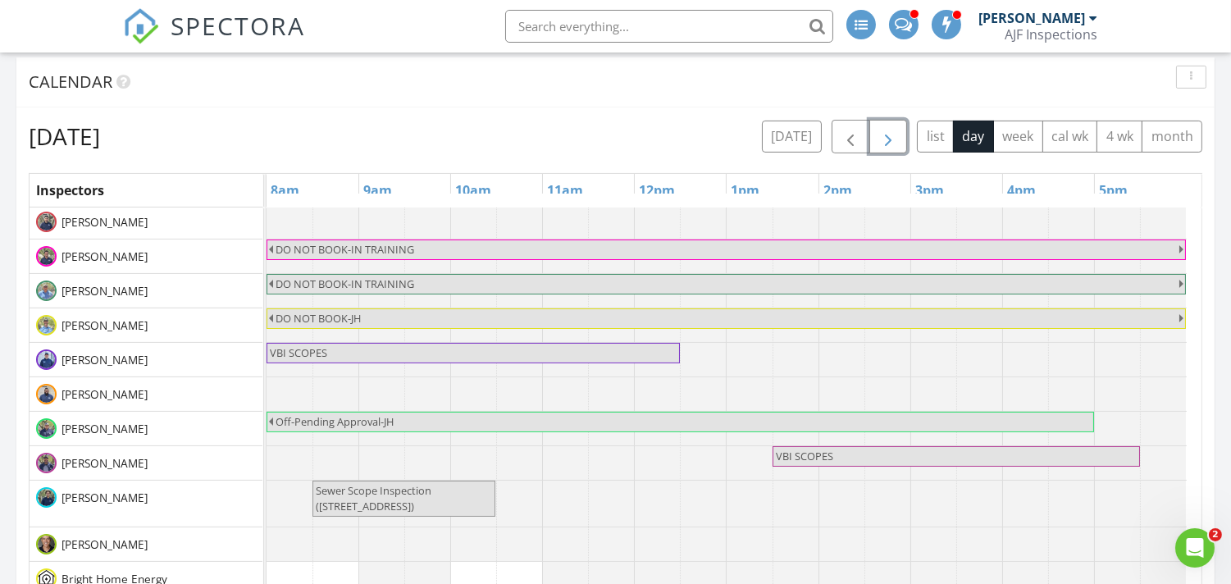
click at [888, 139] on span "button" at bounding box center [889, 137] width 20 height 20
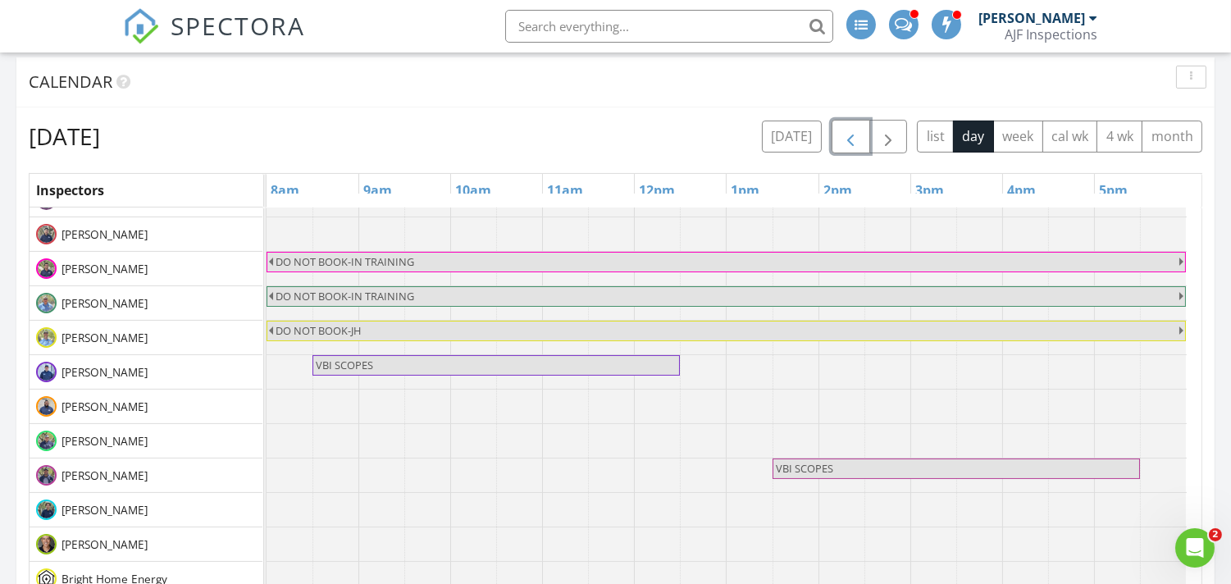
click at [853, 139] on span "button" at bounding box center [851, 137] width 20 height 20
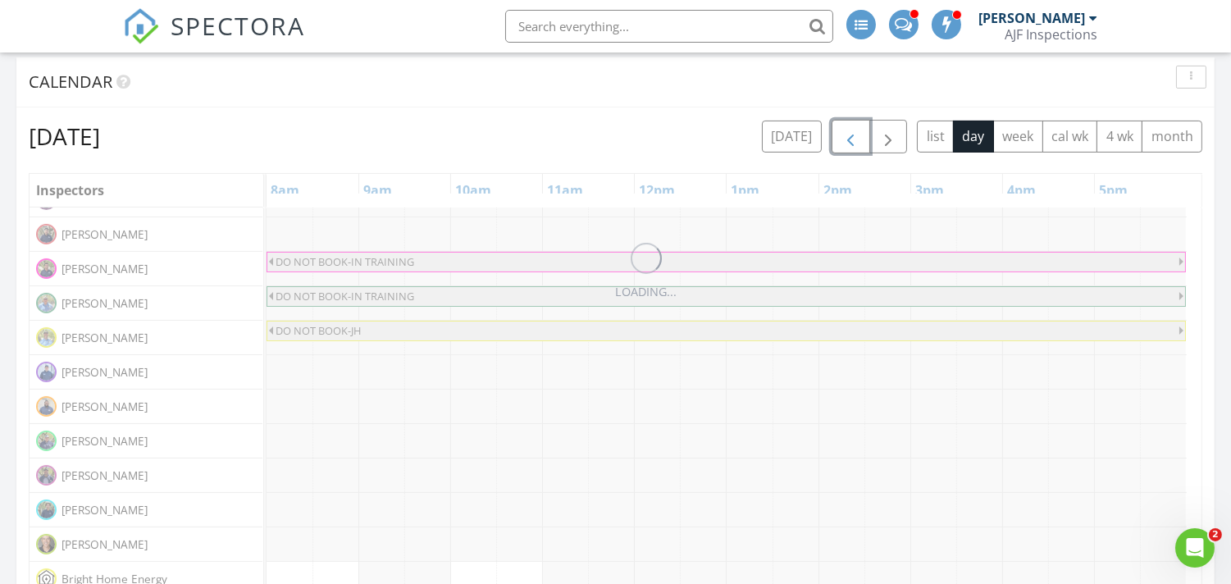
click at [853, 139] on span "button" at bounding box center [851, 137] width 20 height 20
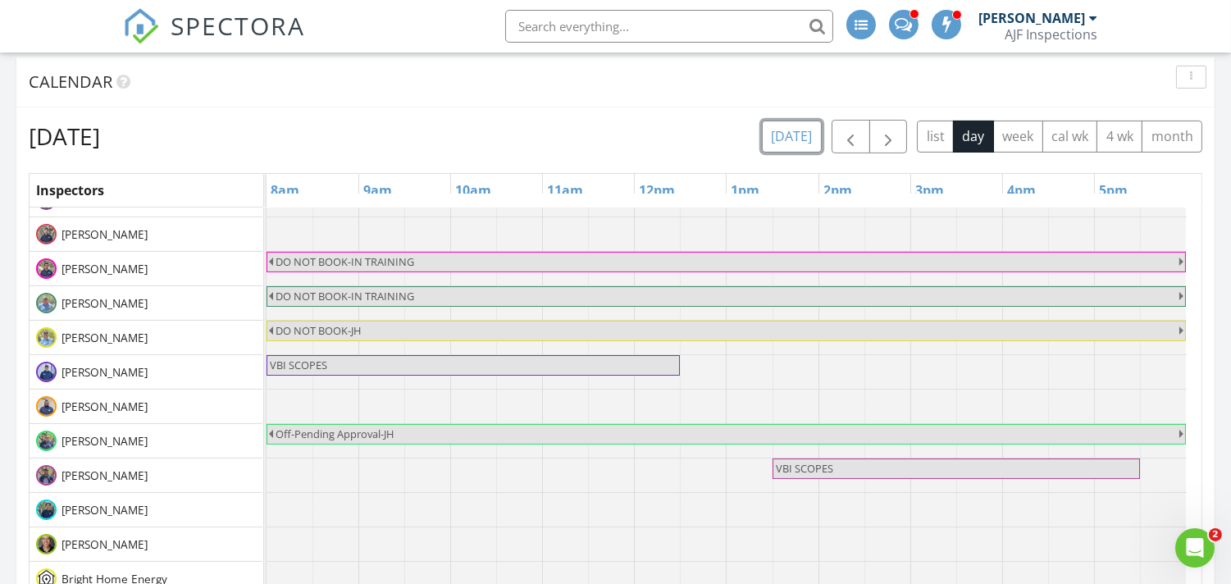
click at [806, 140] on button "[DATE]" at bounding box center [792, 137] width 60 height 32
